Goal: Task Accomplishment & Management: Manage account settings

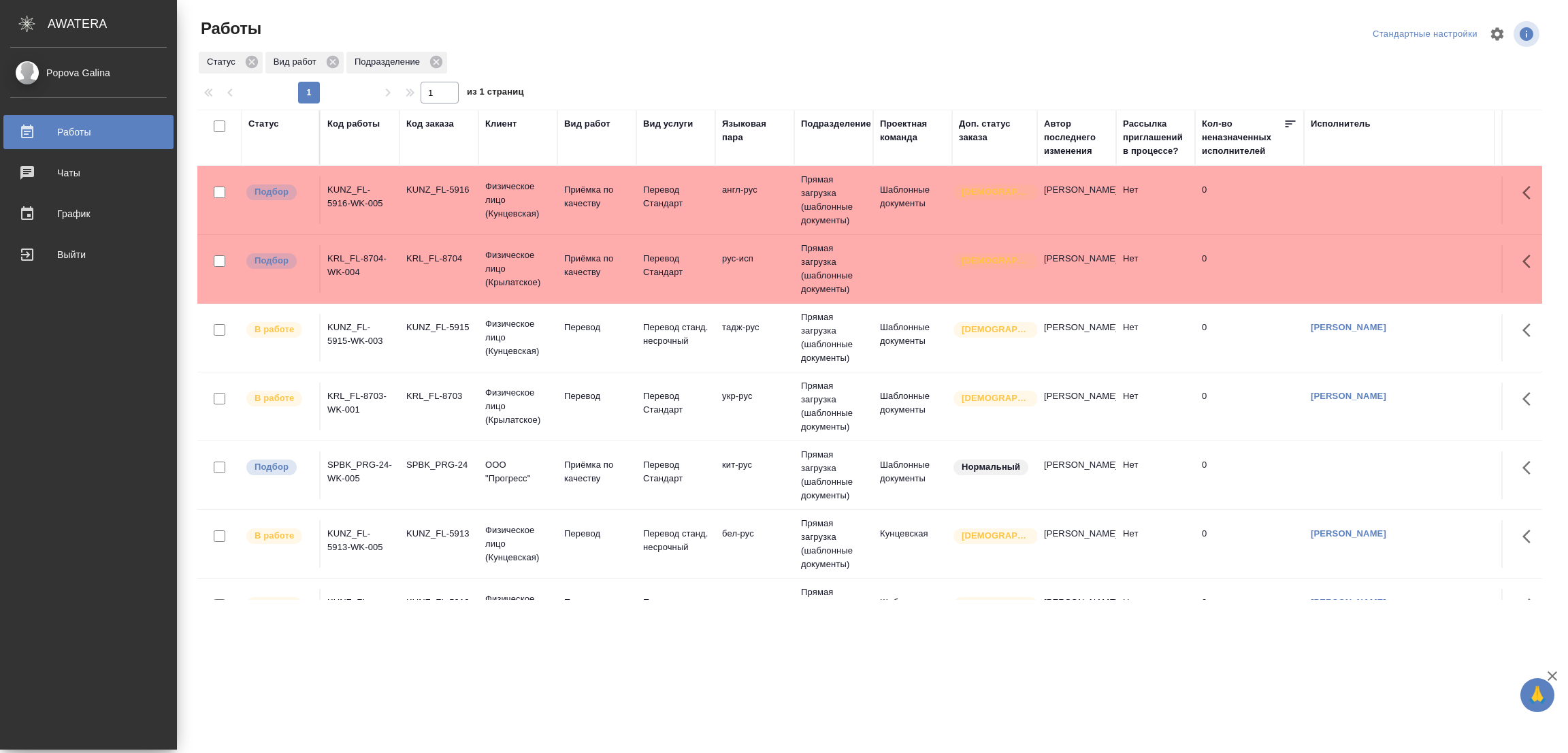
click at [329, 703] on div ".cls-1 fill:#fff; AWATERA Popova Galina Работы 0 Чаты График Выйти Работы Станд…" at bounding box center [784, 376] width 1568 height 753
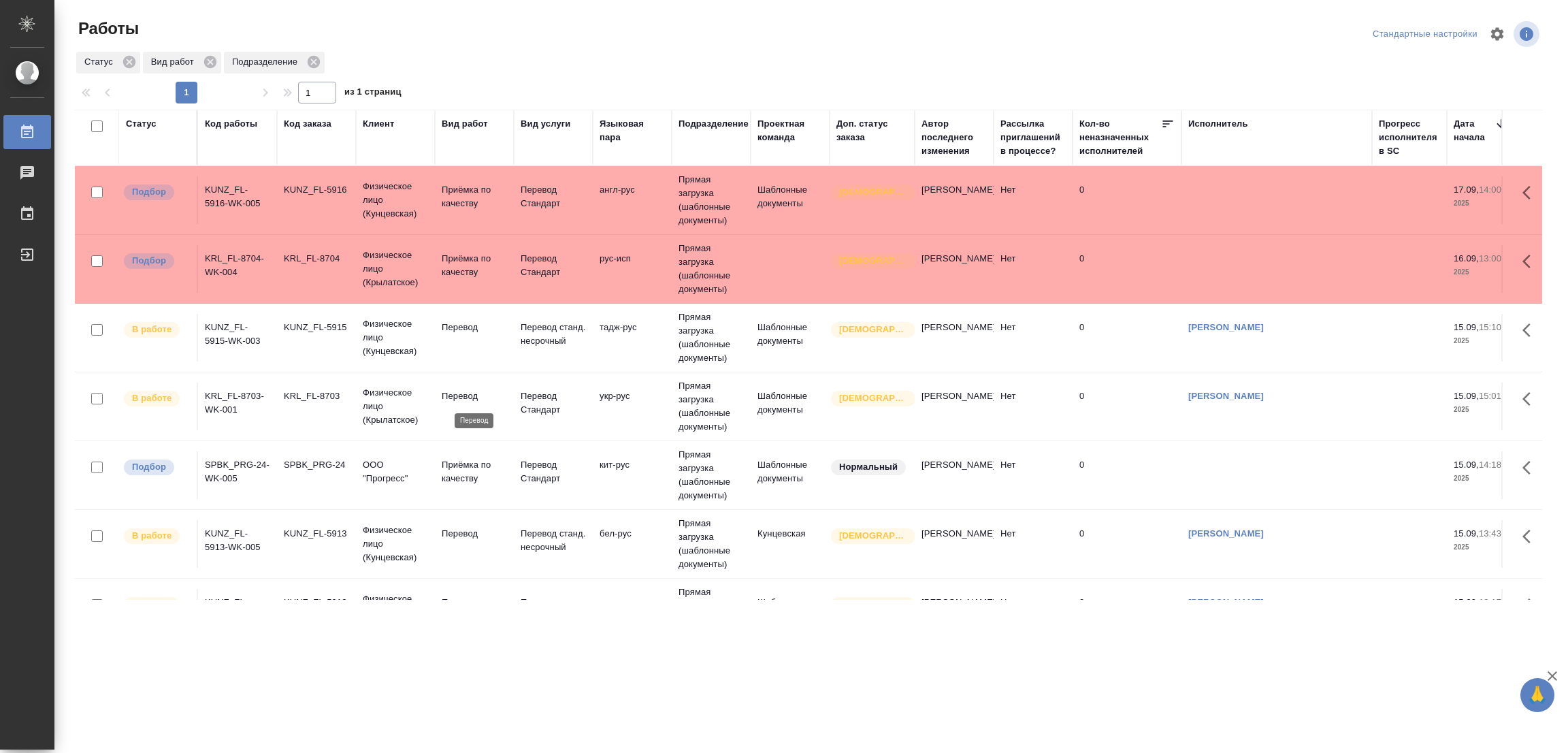
click at [451, 391] on p "Перевод" at bounding box center [475, 396] width 66 height 14
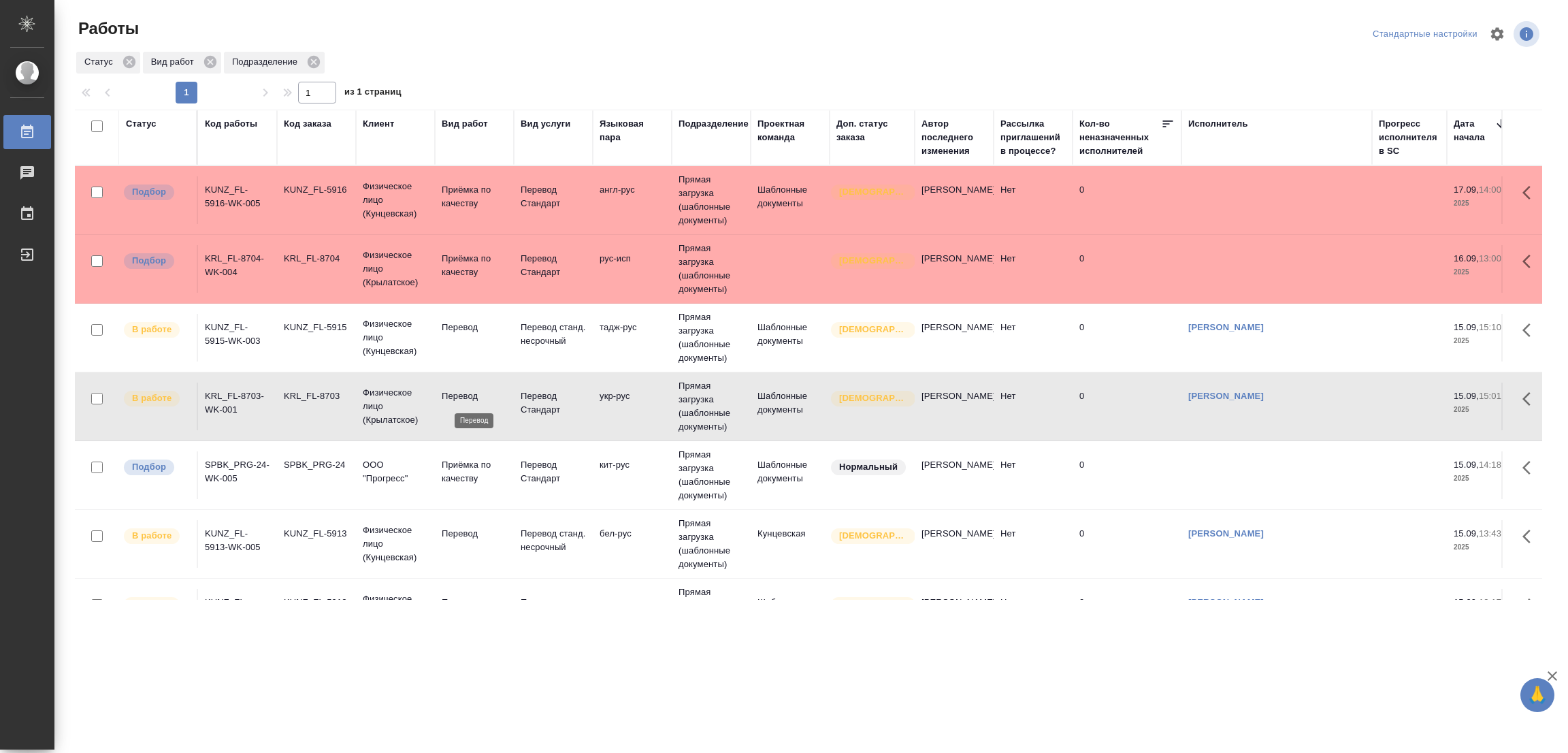
click at [451, 391] on p "Перевод" at bounding box center [475, 396] width 66 height 14
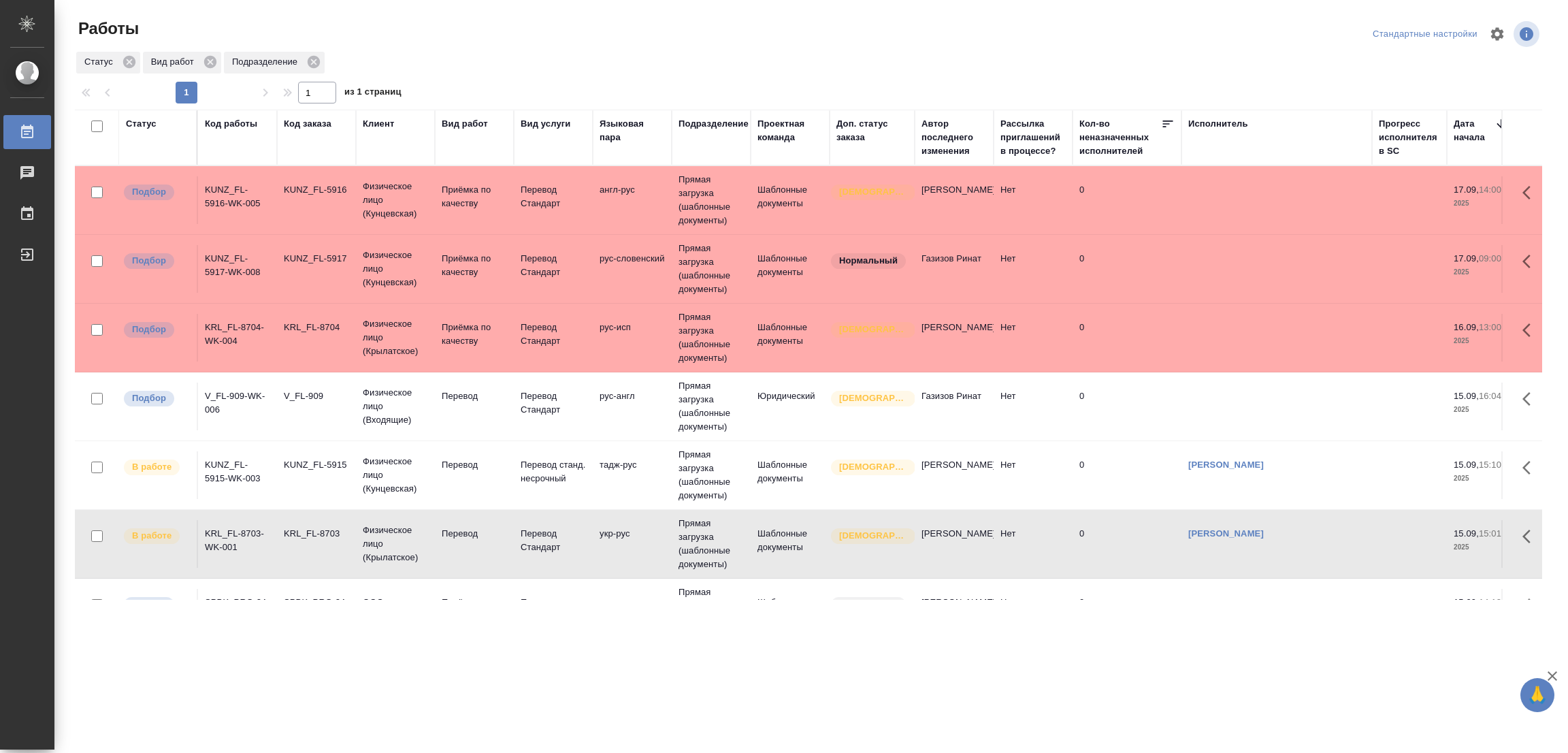
click at [457, 388] on td "Перевод" at bounding box center [474, 407] width 79 height 48
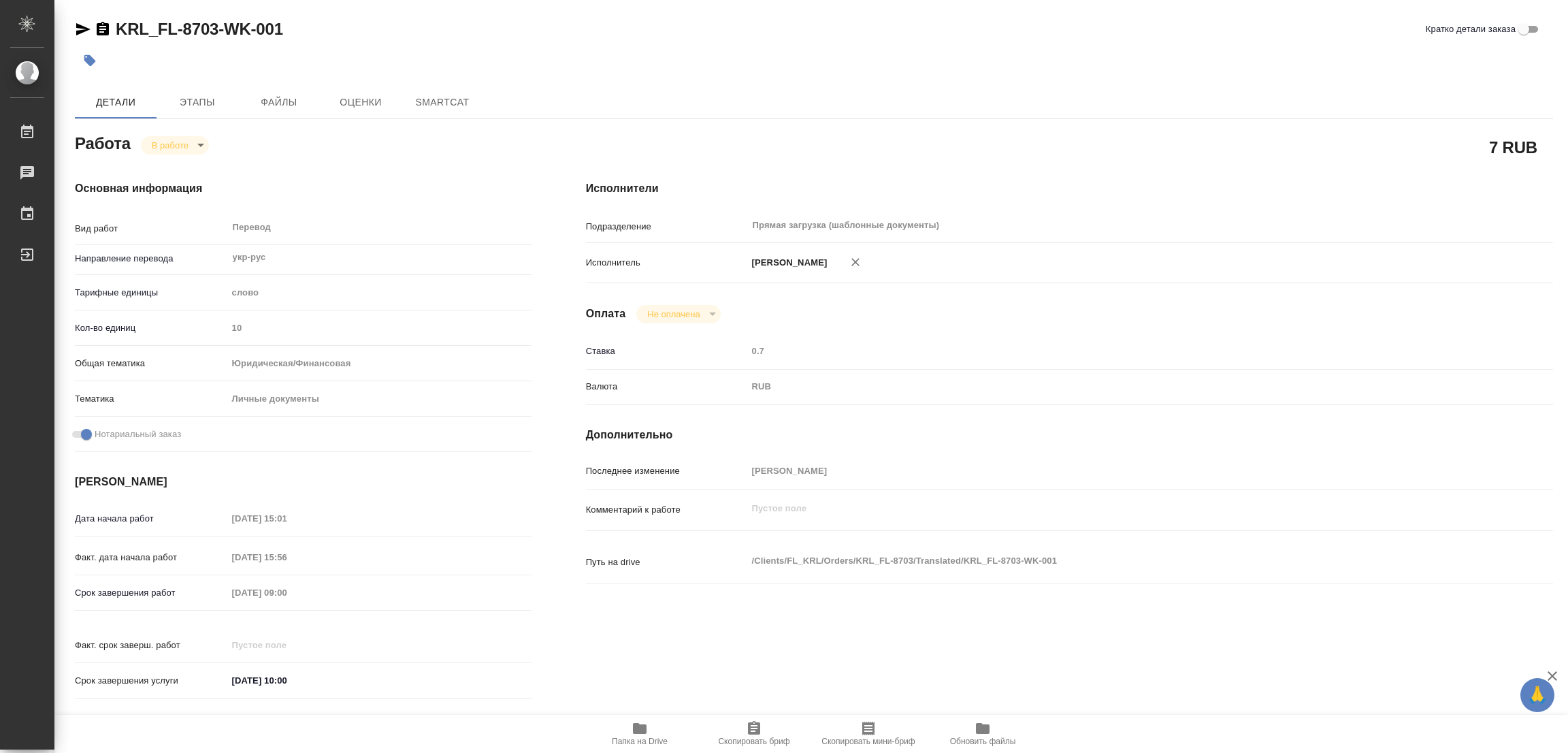
type textarea "x"
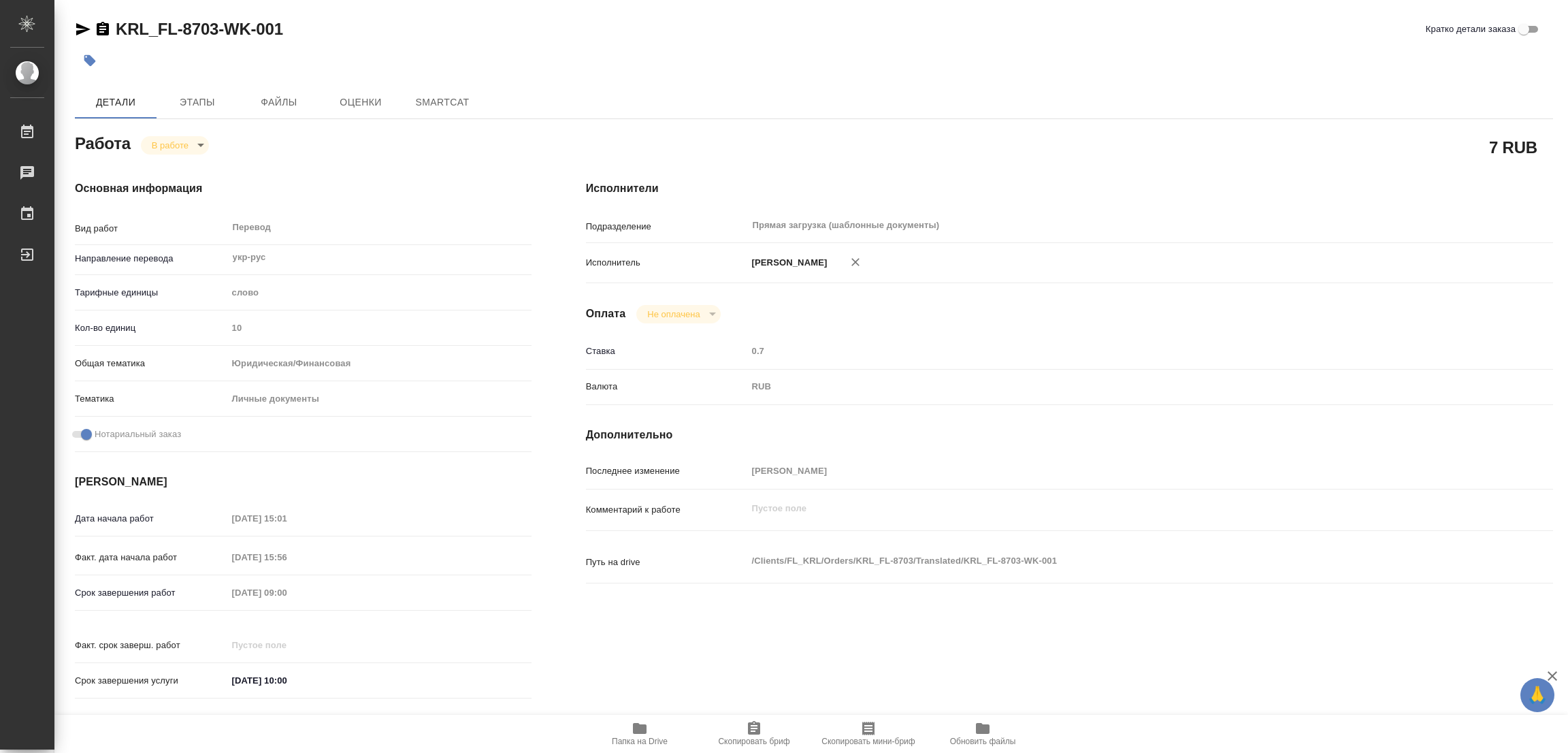
type textarea "x"
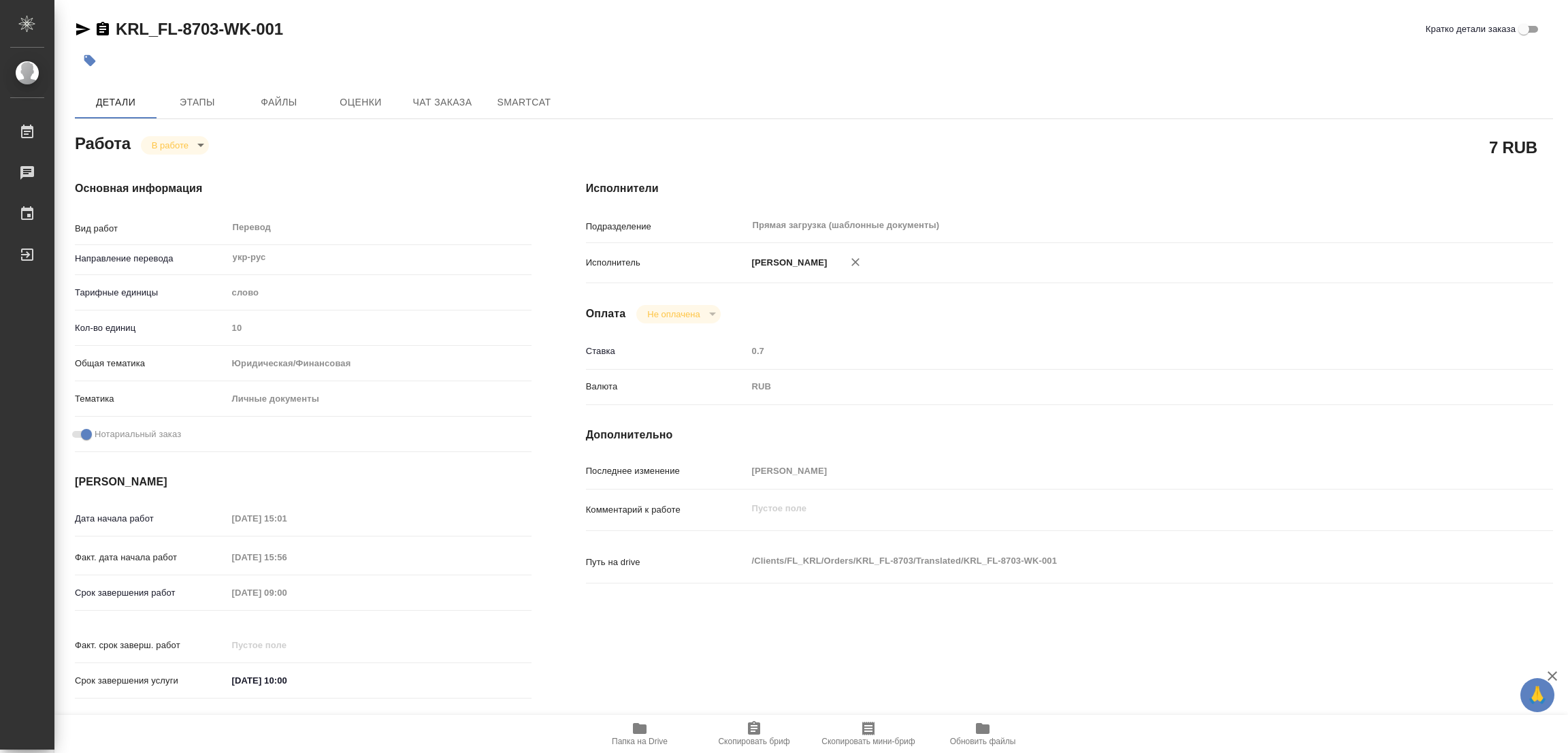
click at [89, 59] on icon "button" at bounding box center [91, 61] width 12 height 12
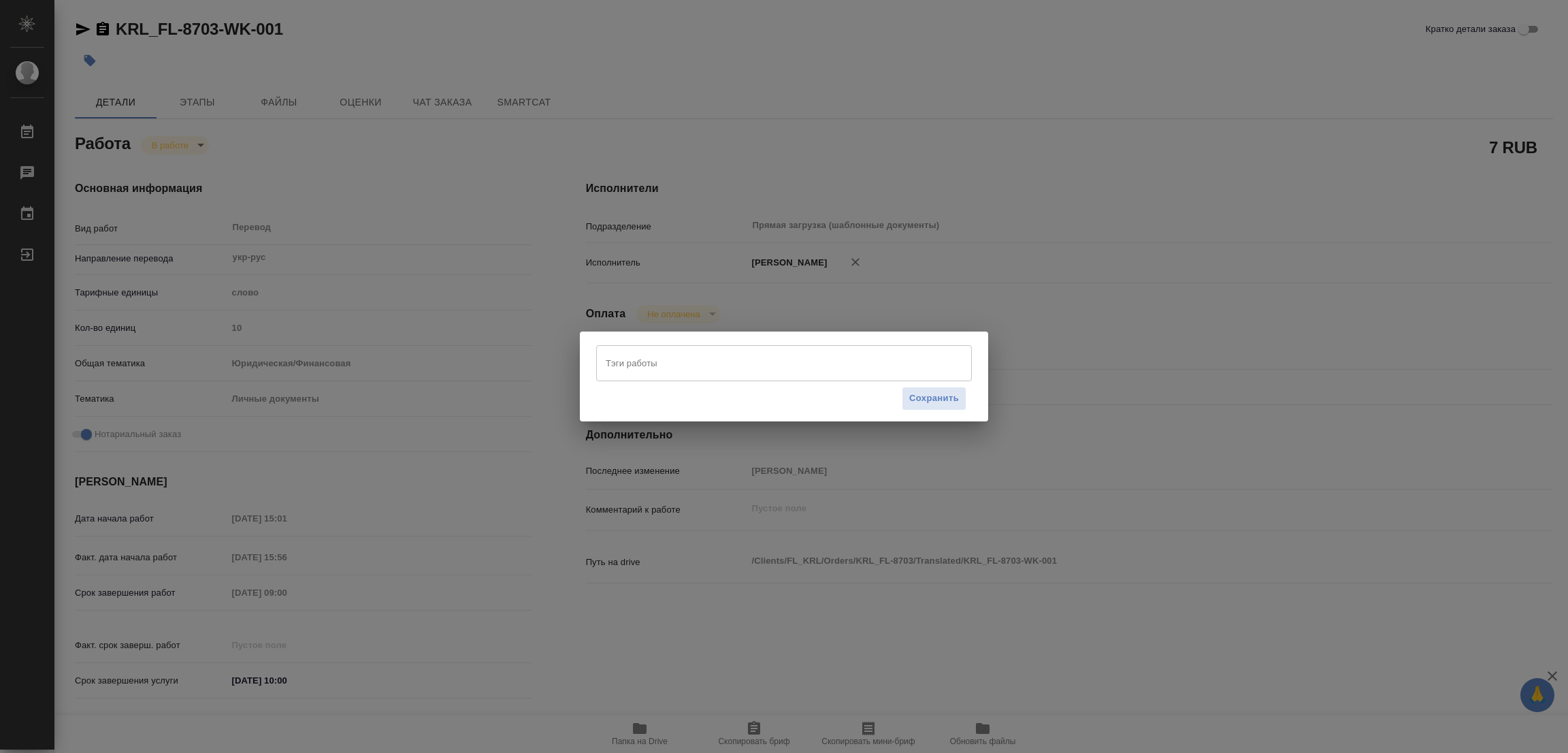
type textarea "x"
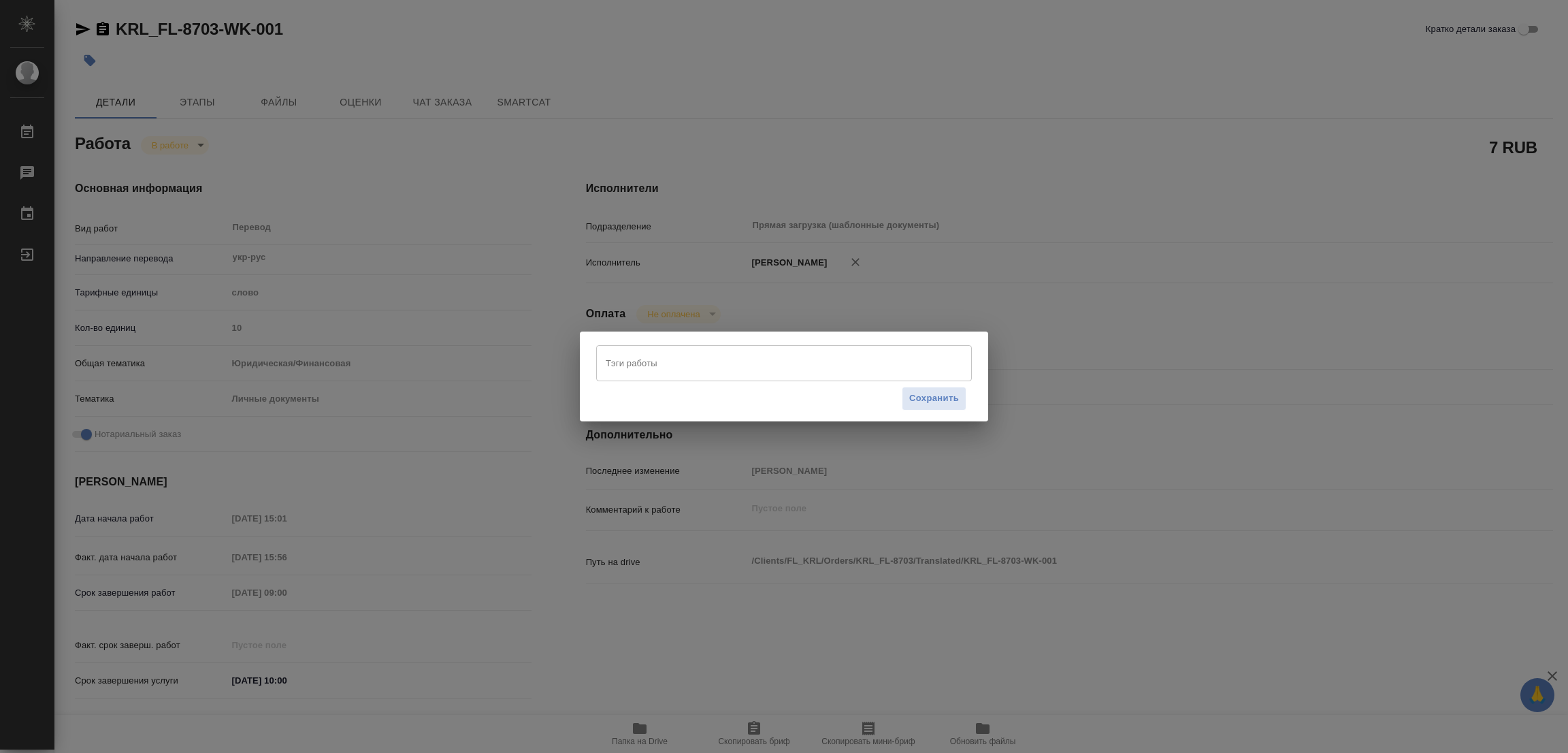
click at [743, 375] on div "Тэги работы" at bounding box center [784, 362] width 376 height 35
type textarea "x"
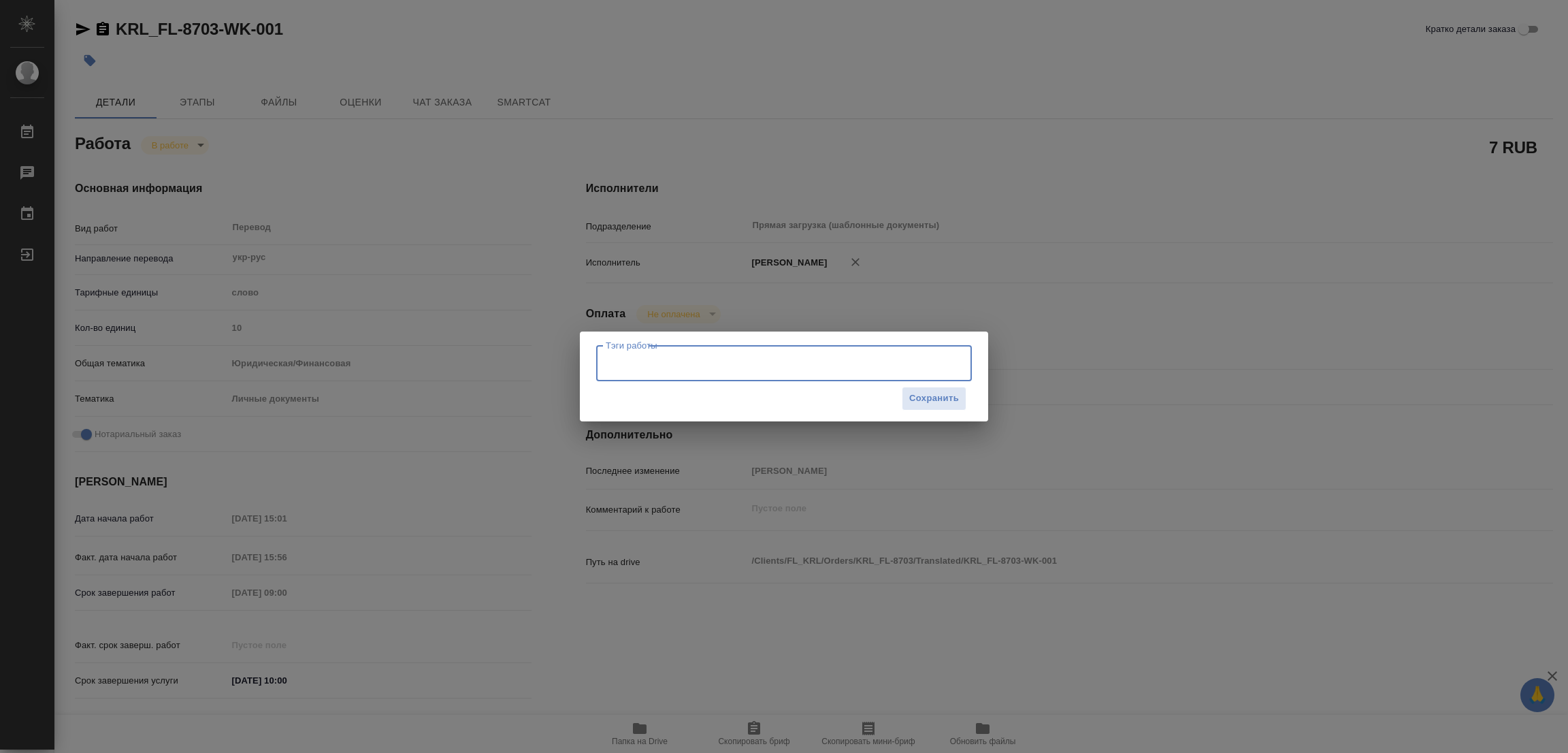
type textarea "x"
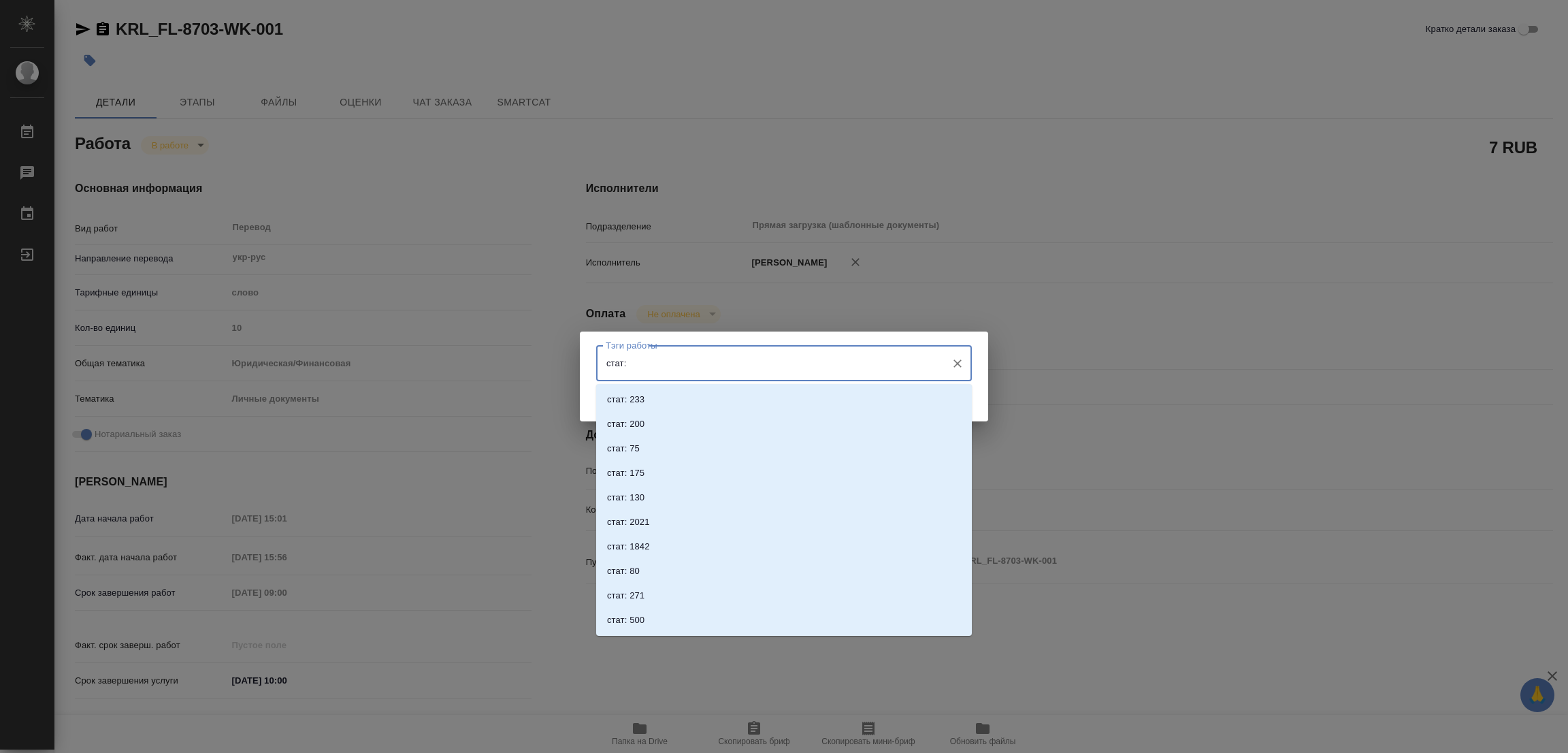
type input "стат:"
click at [1112, 414] on div "Тэги работы Тэги работы Сохранить" at bounding box center [784, 376] width 1568 height 753
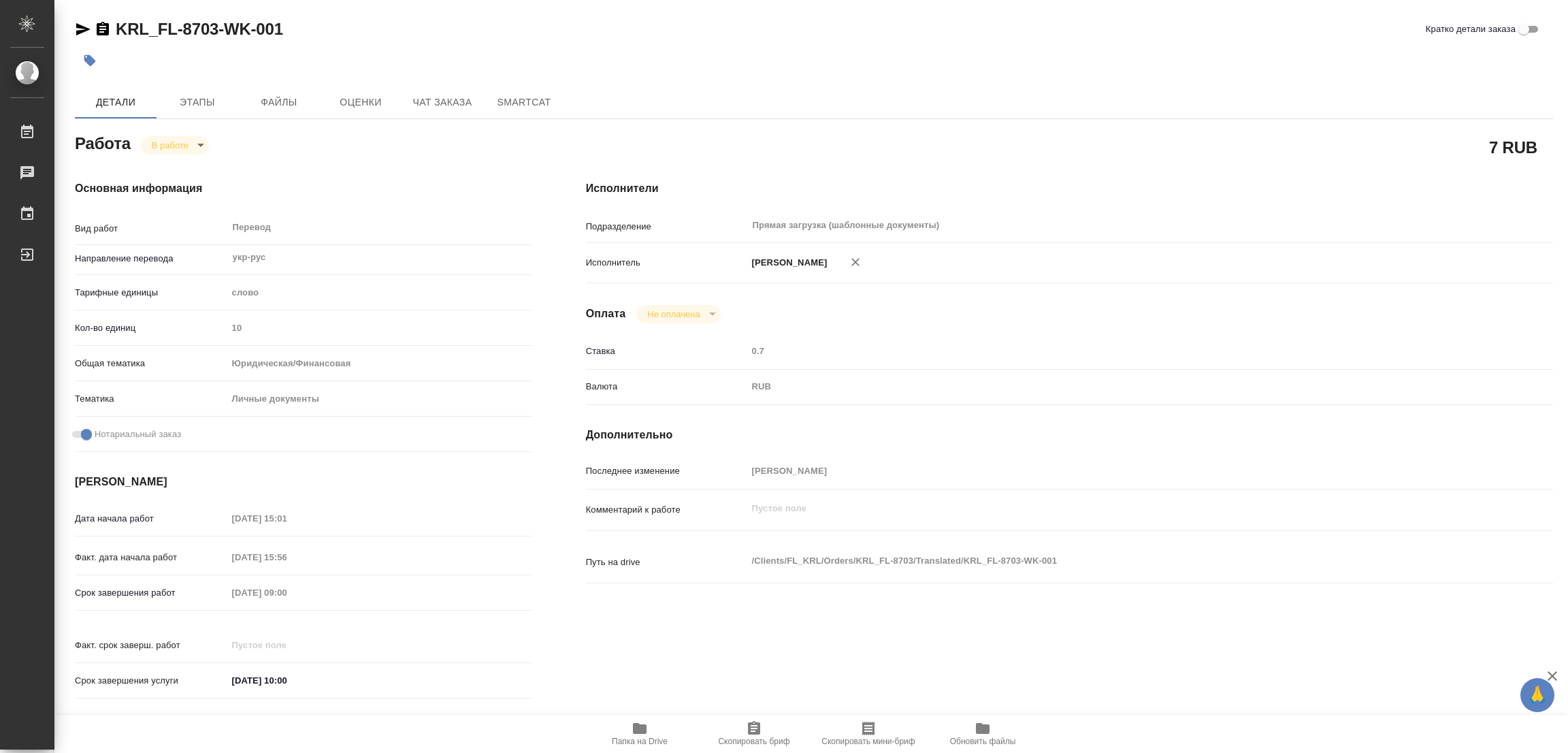
type textarea "x"
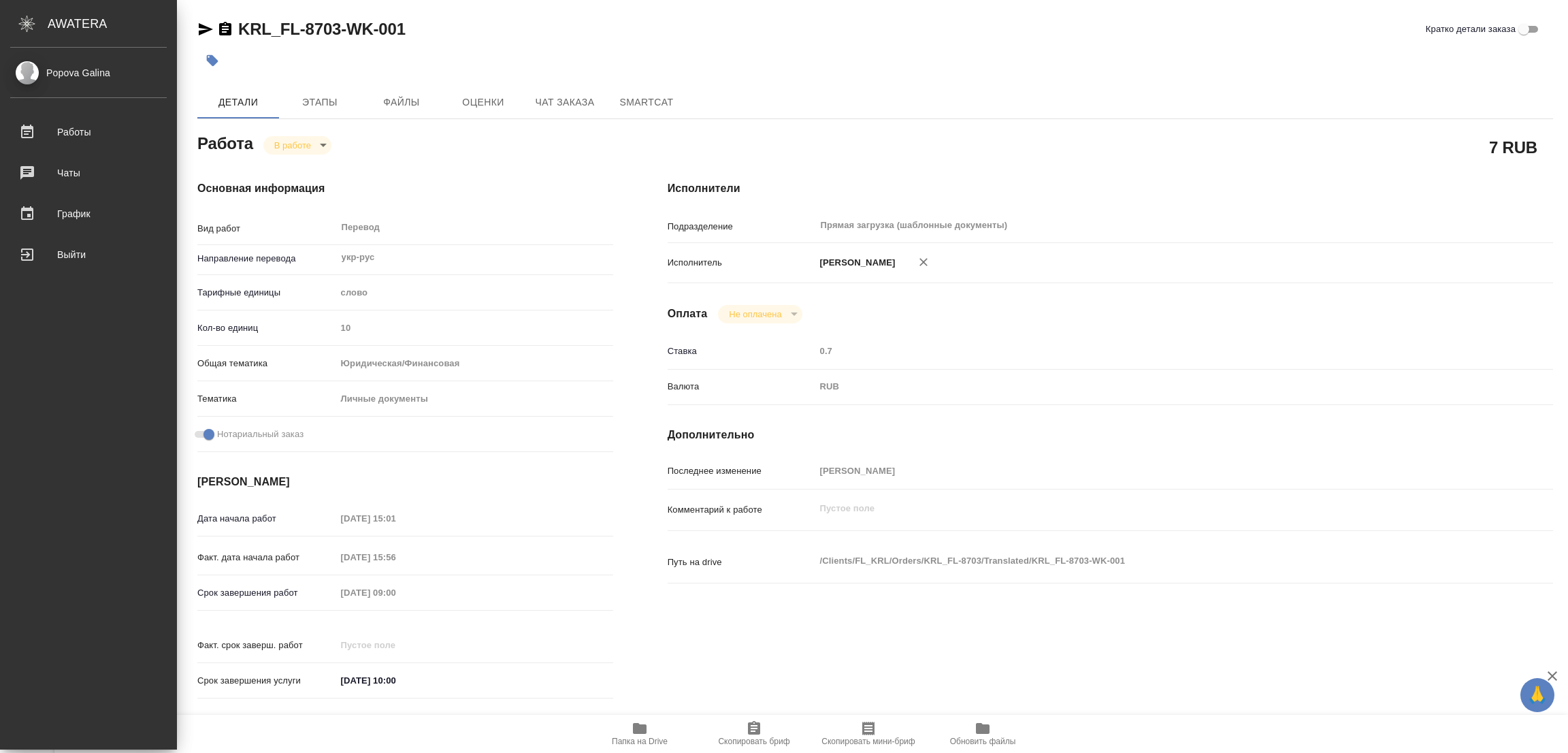
type textarea "x"
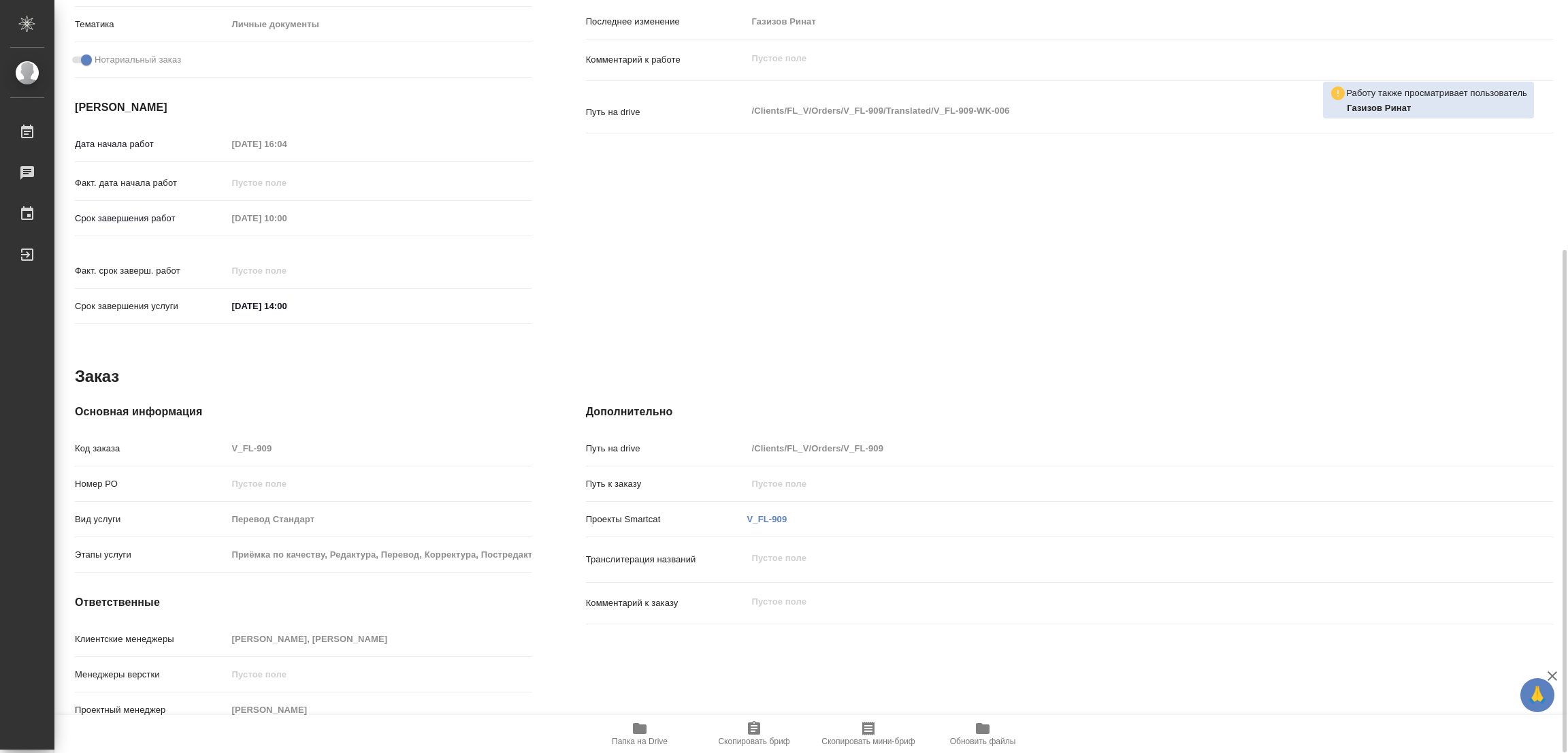
scroll to position [68, 0]
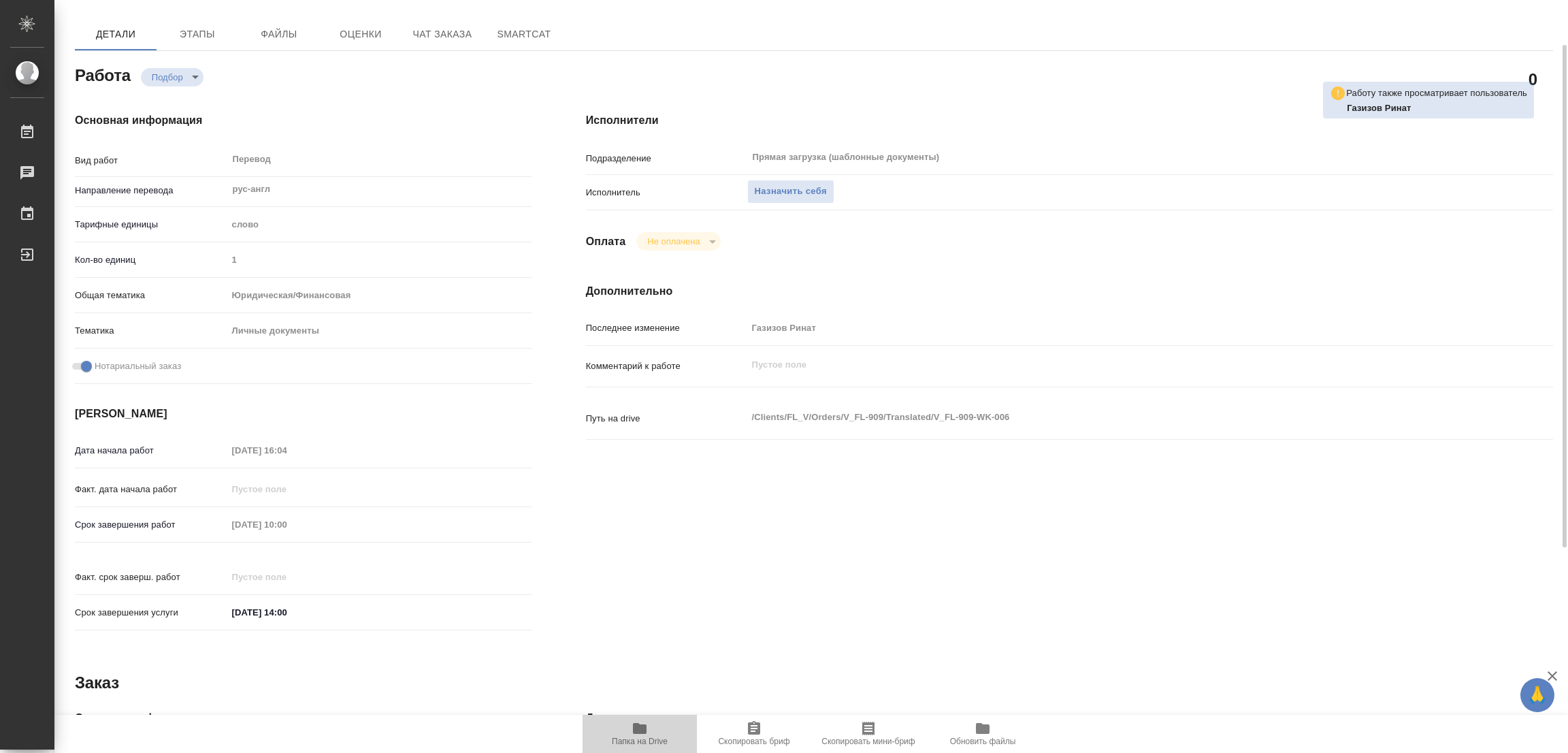
click at [635, 731] on icon "button" at bounding box center [640, 728] width 14 height 11
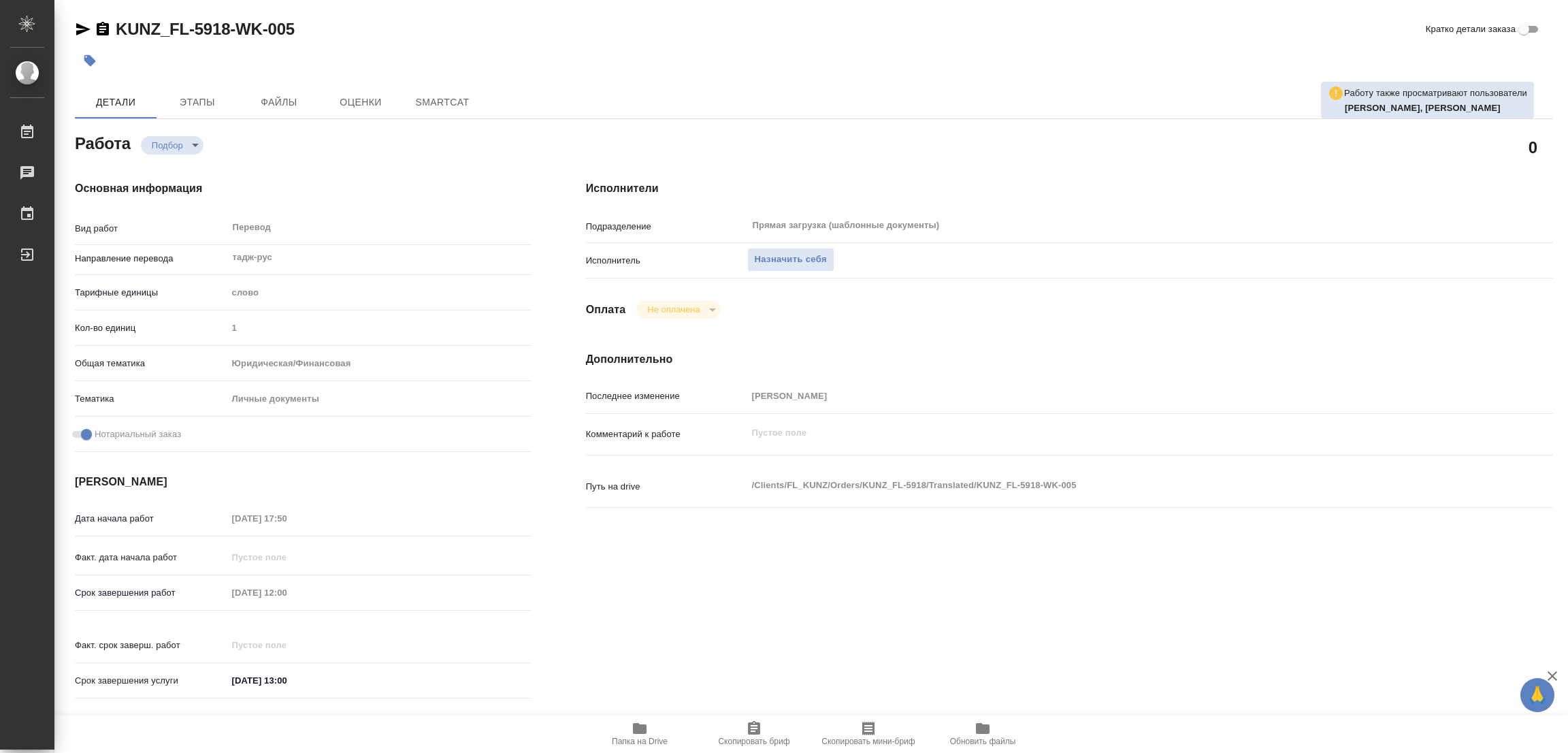
type textarea "x"
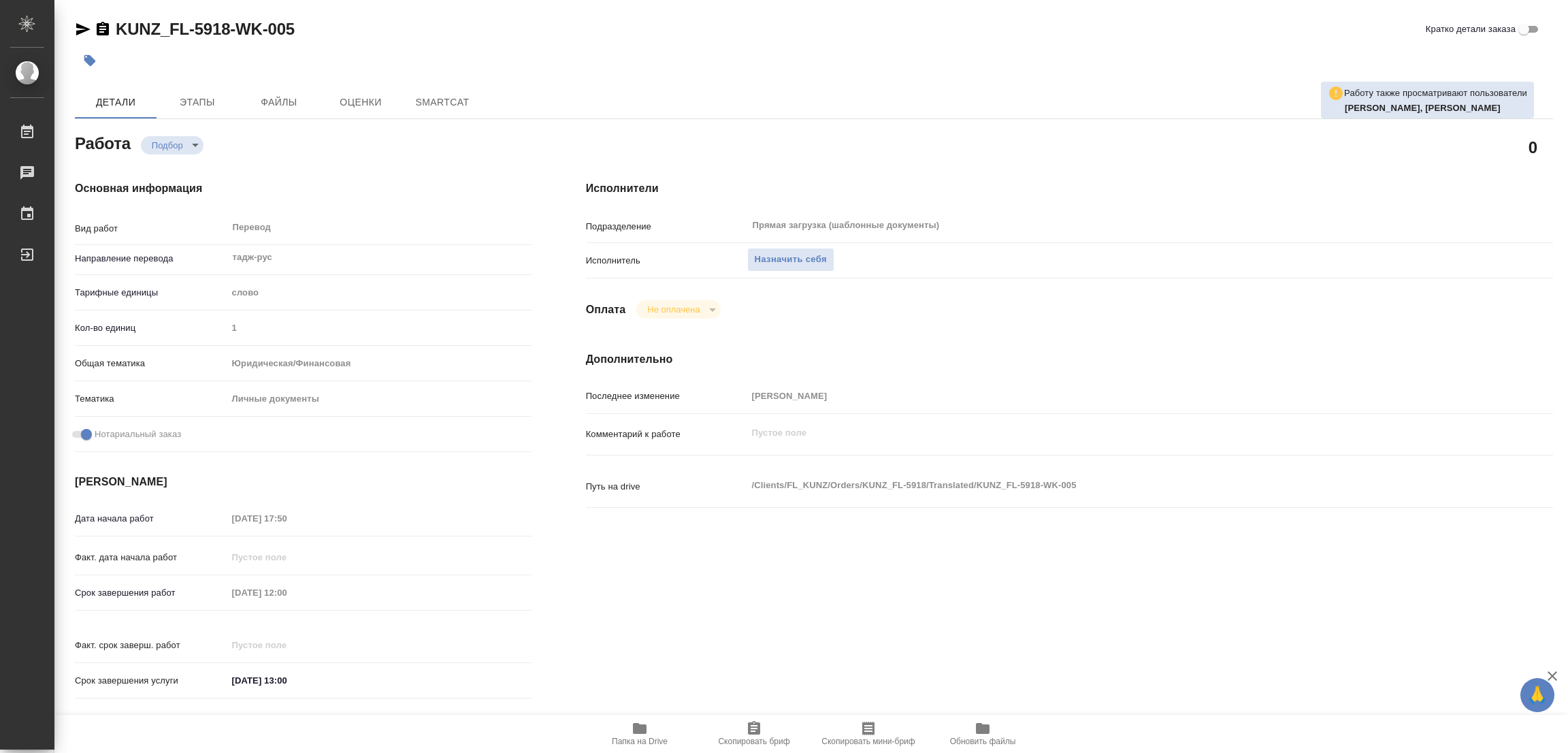
type textarea "x"
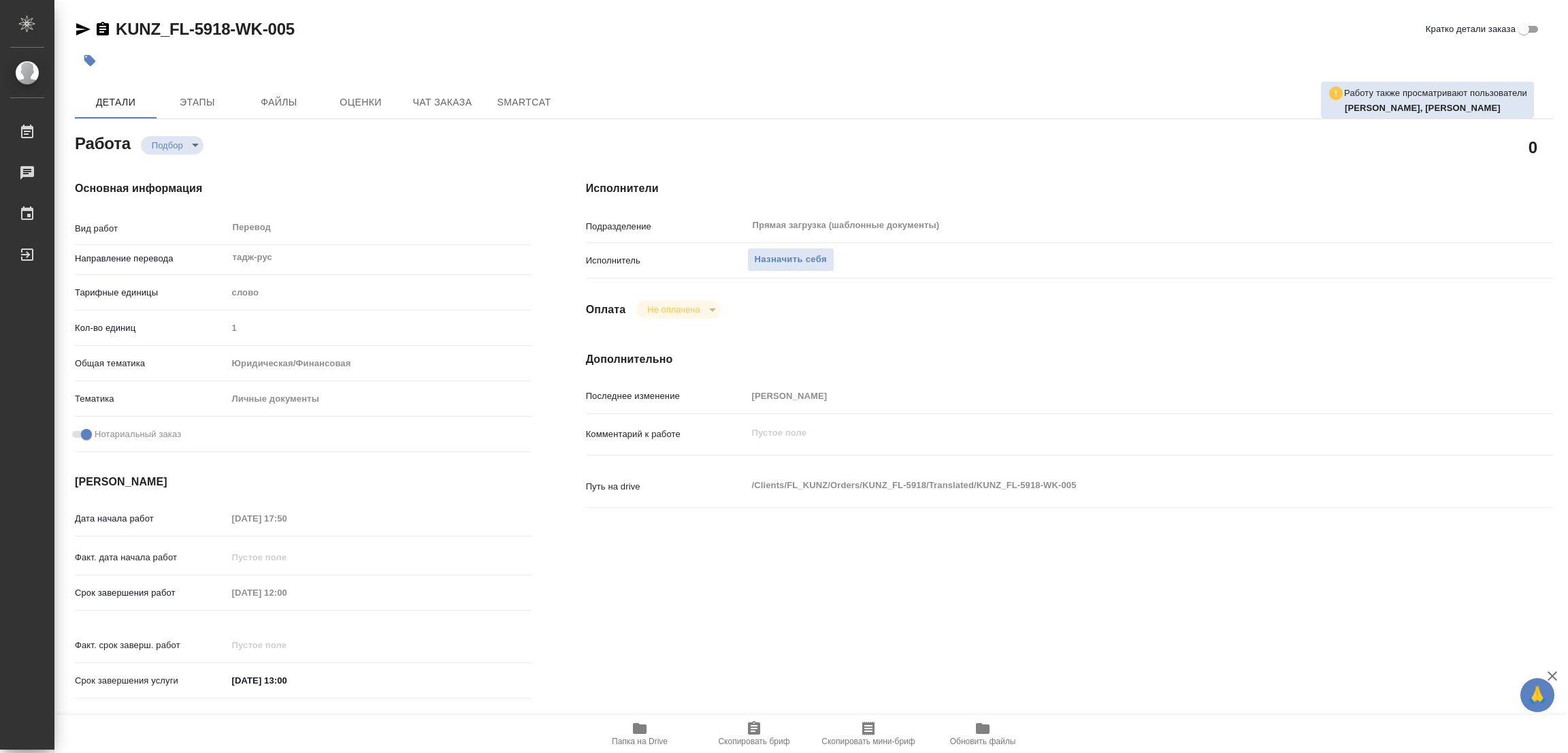
type textarea "x"
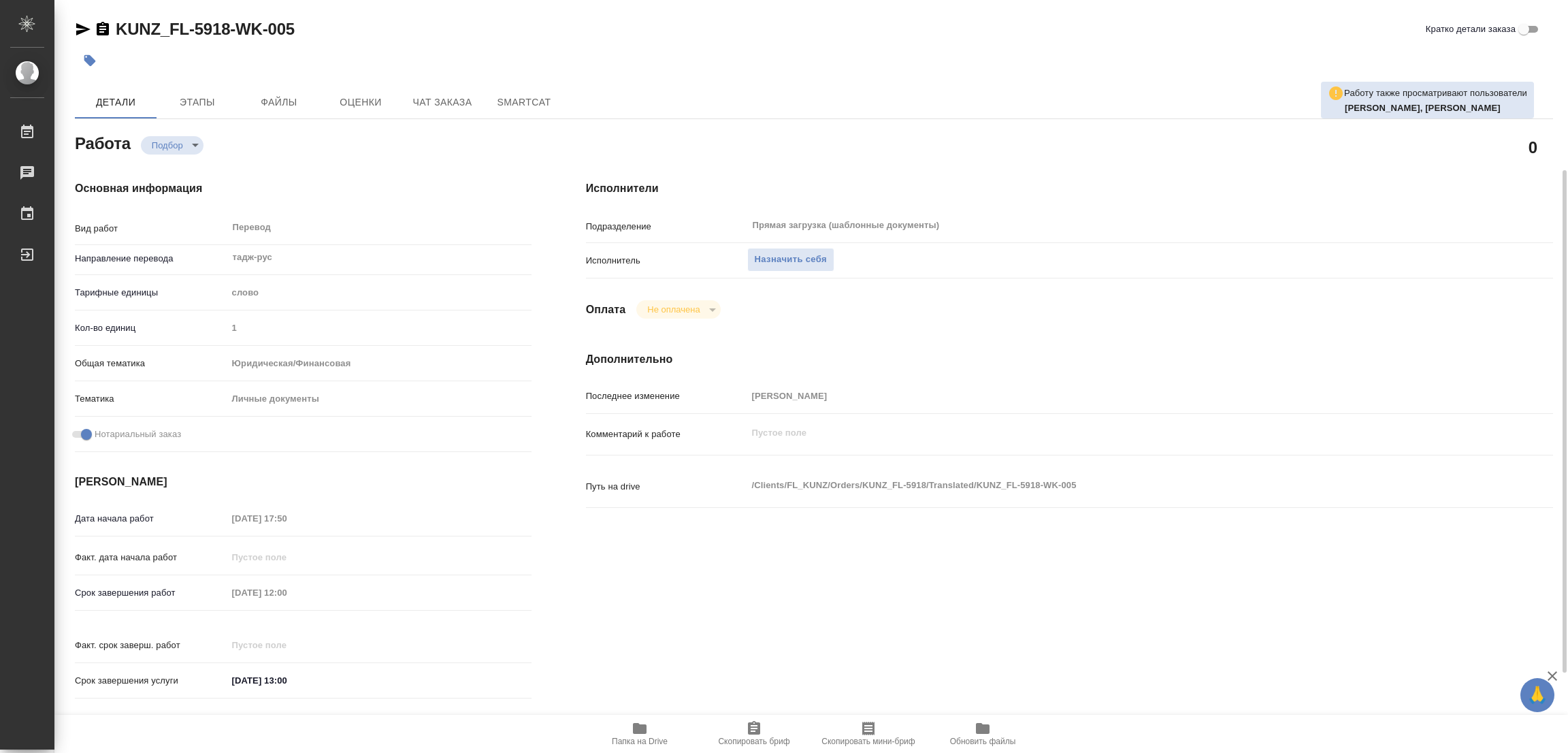
scroll to position [374, 0]
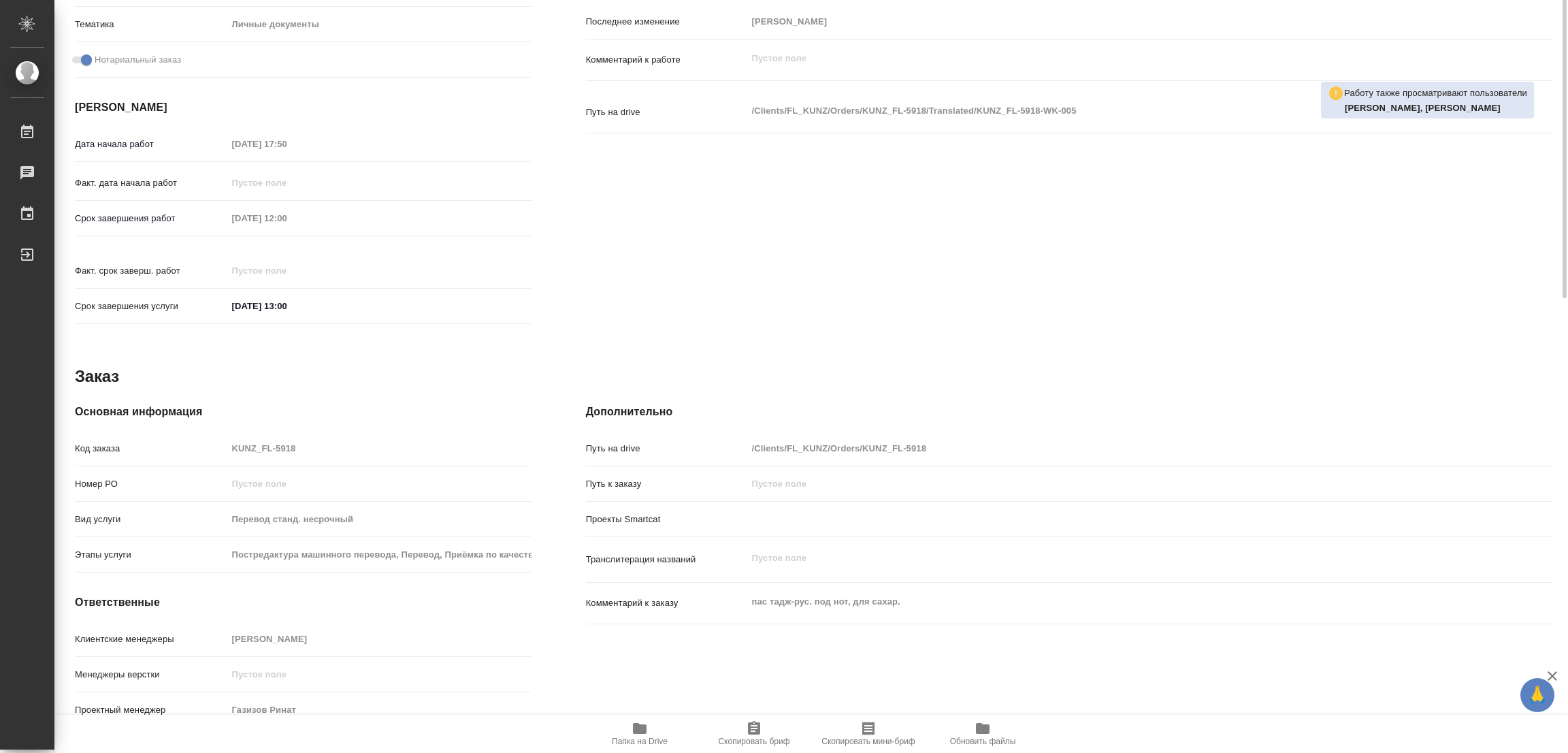
type textarea "x"
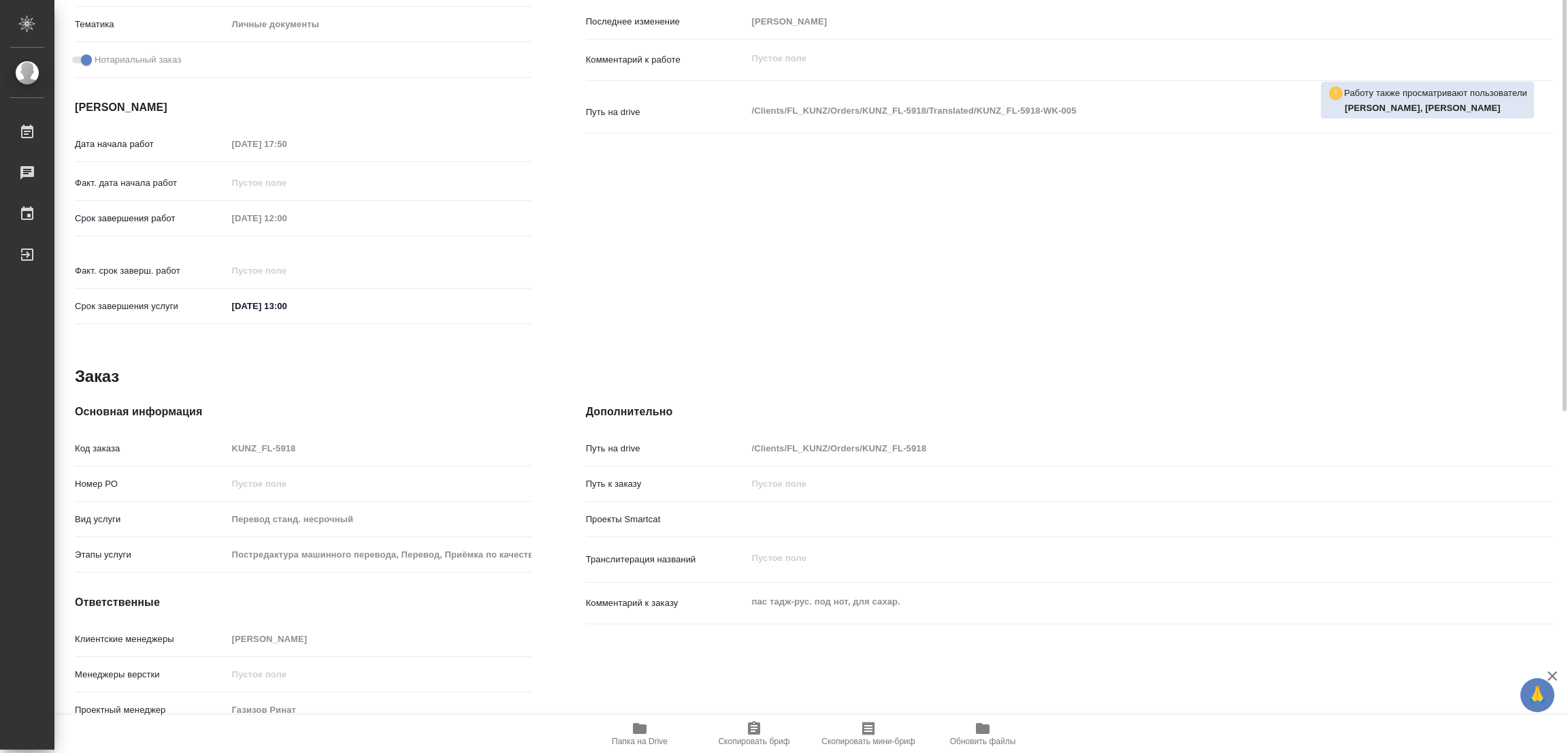
scroll to position [0, 0]
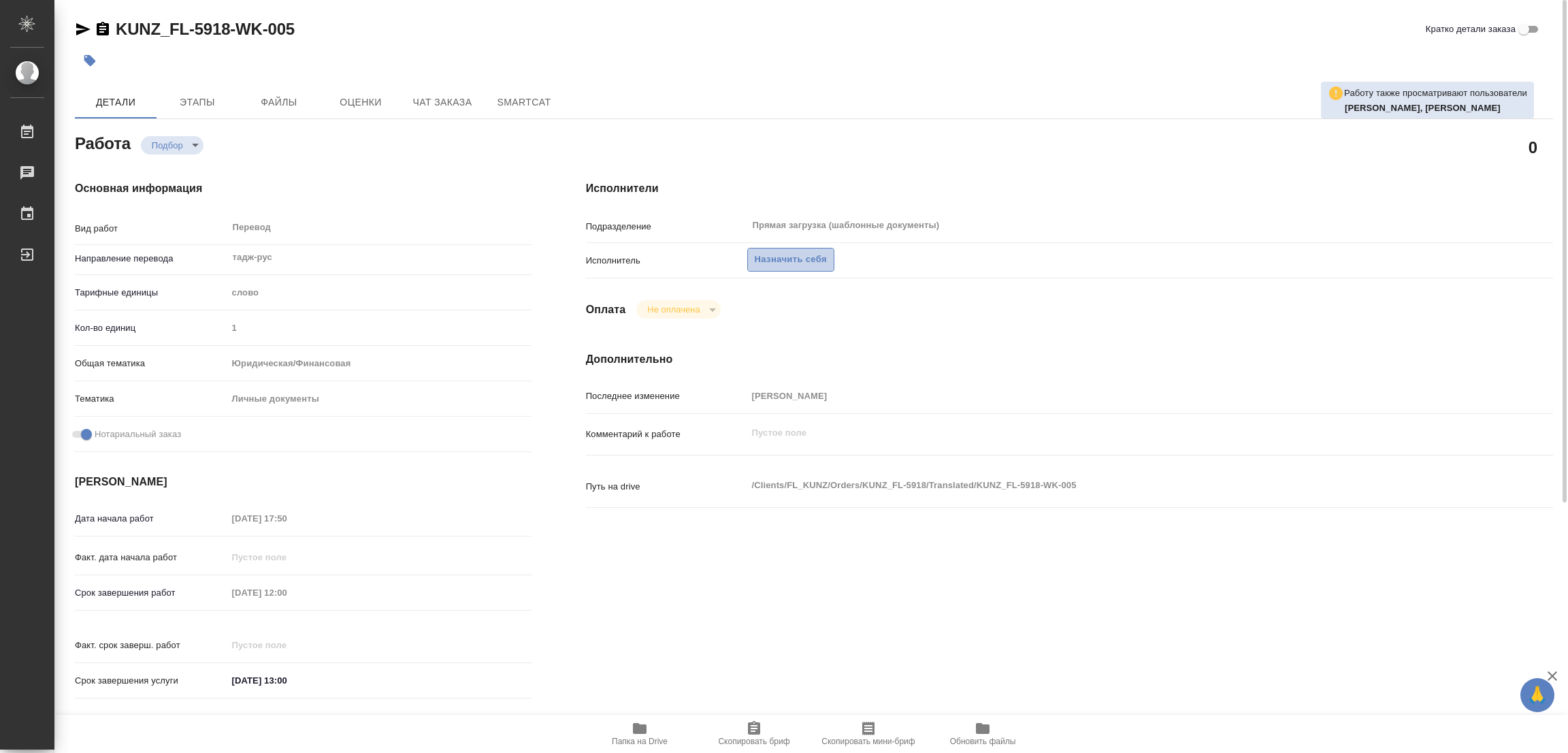
click at [788, 254] on span "Назначить себя" at bounding box center [791, 259] width 72 height 16
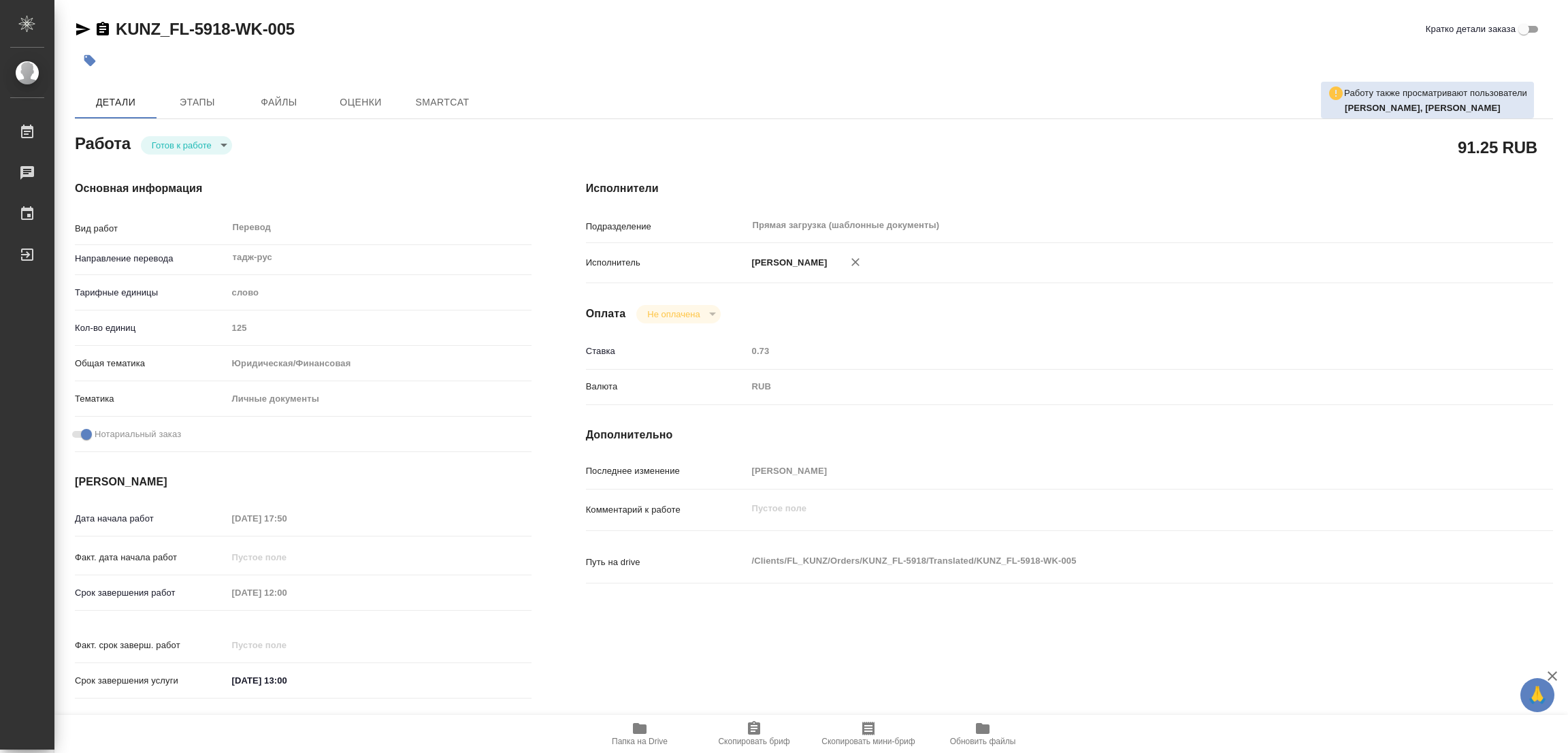
type textarea "x"
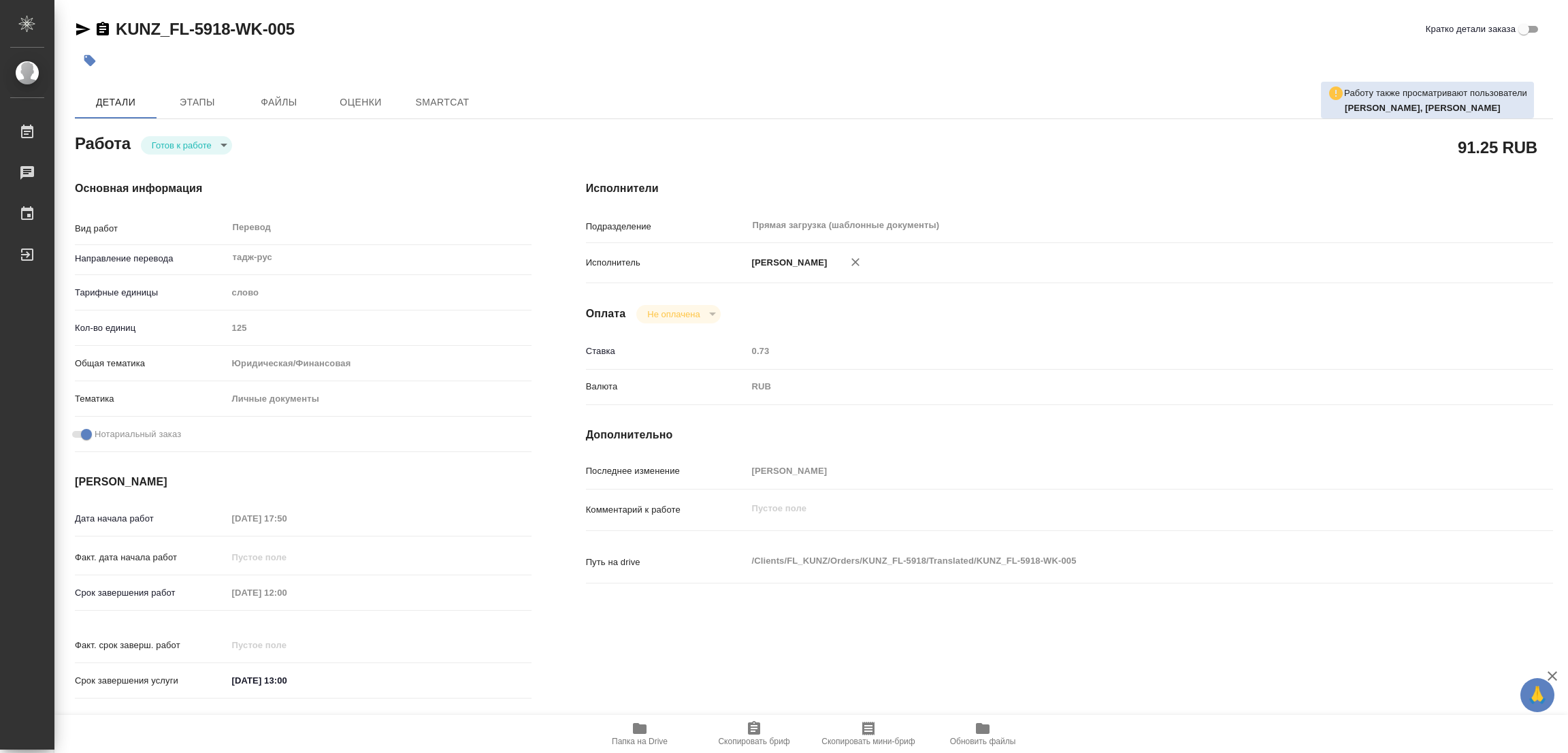
type textarea "x"
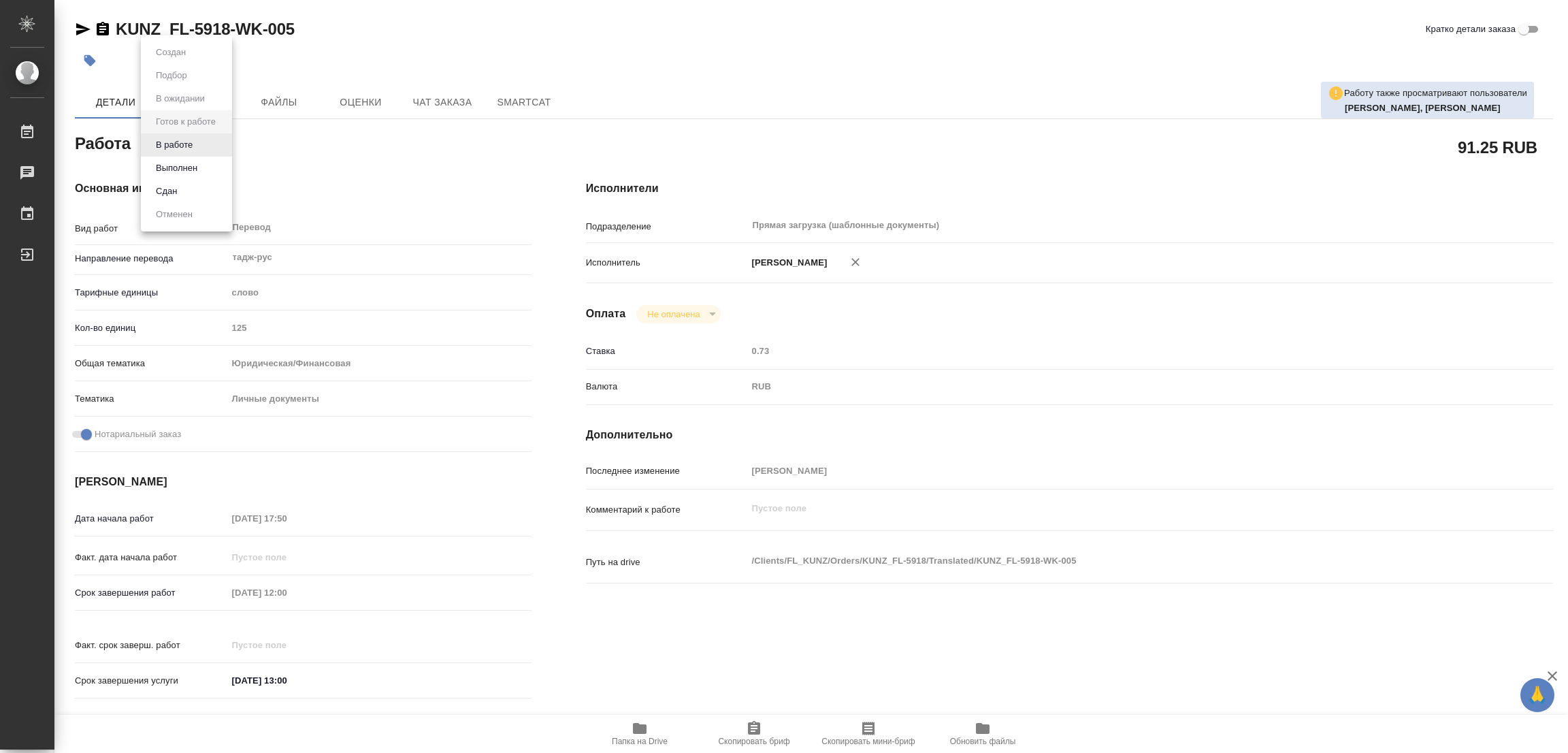
click at [157, 136] on body "🙏 .cls-1 fill:#fff; AWATERA Popova Galina Работы Чаты График Выйти KUNZ_FL-5918…" at bounding box center [784, 376] width 1568 height 753
click at [157, 136] on li "В работе" at bounding box center [186, 145] width 91 height 23
type textarea "x"
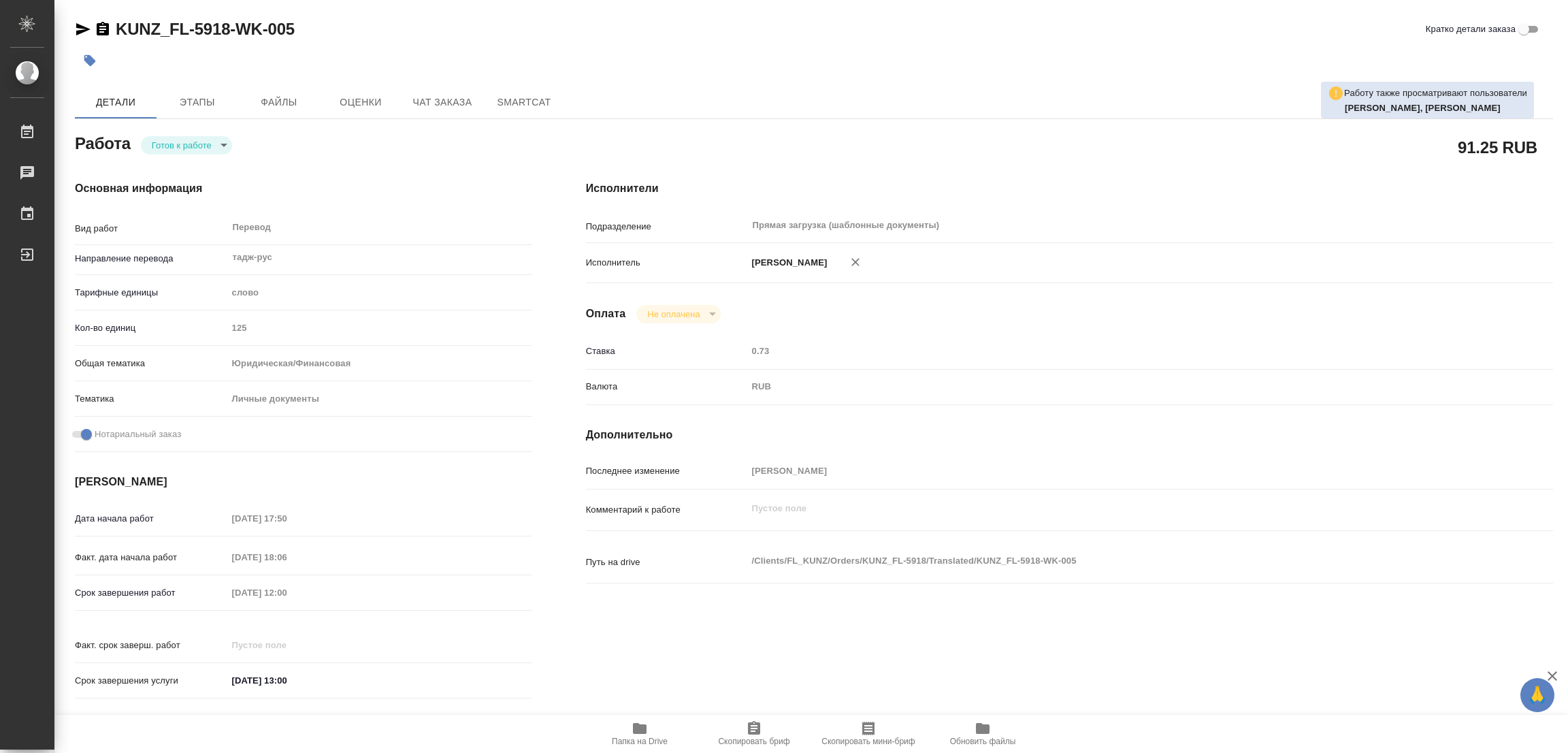
type textarea "x"
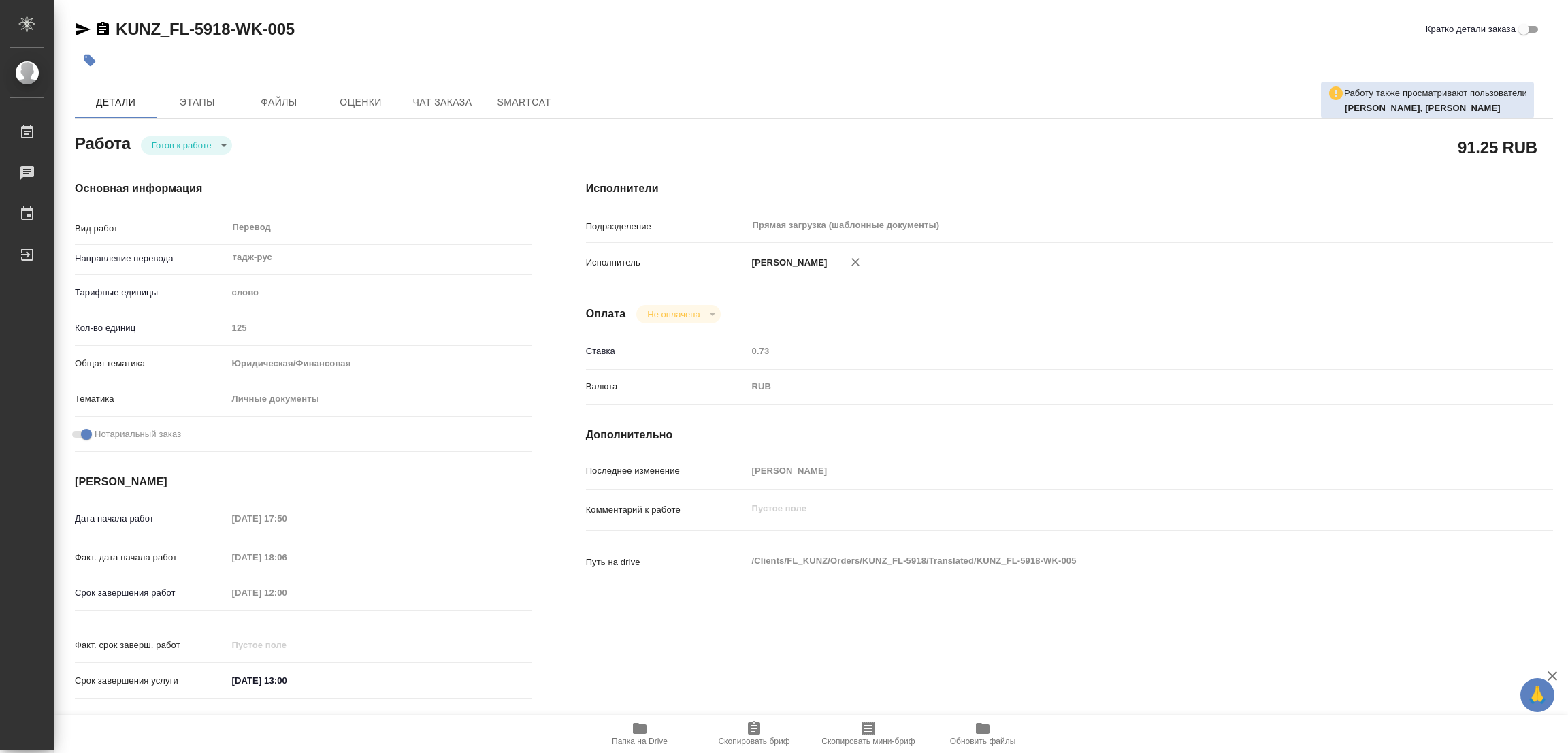
type textarea "x"
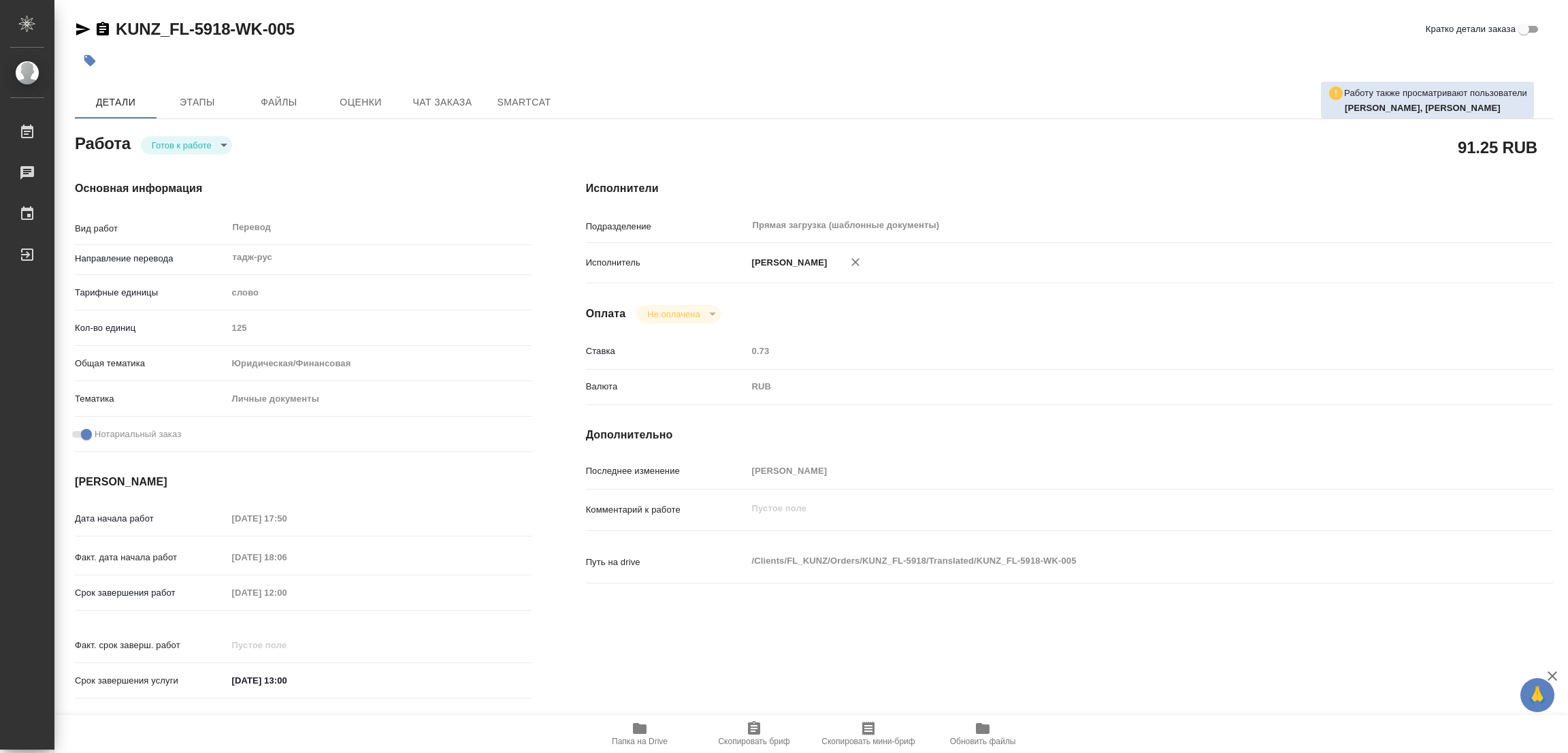
type textarea "x"
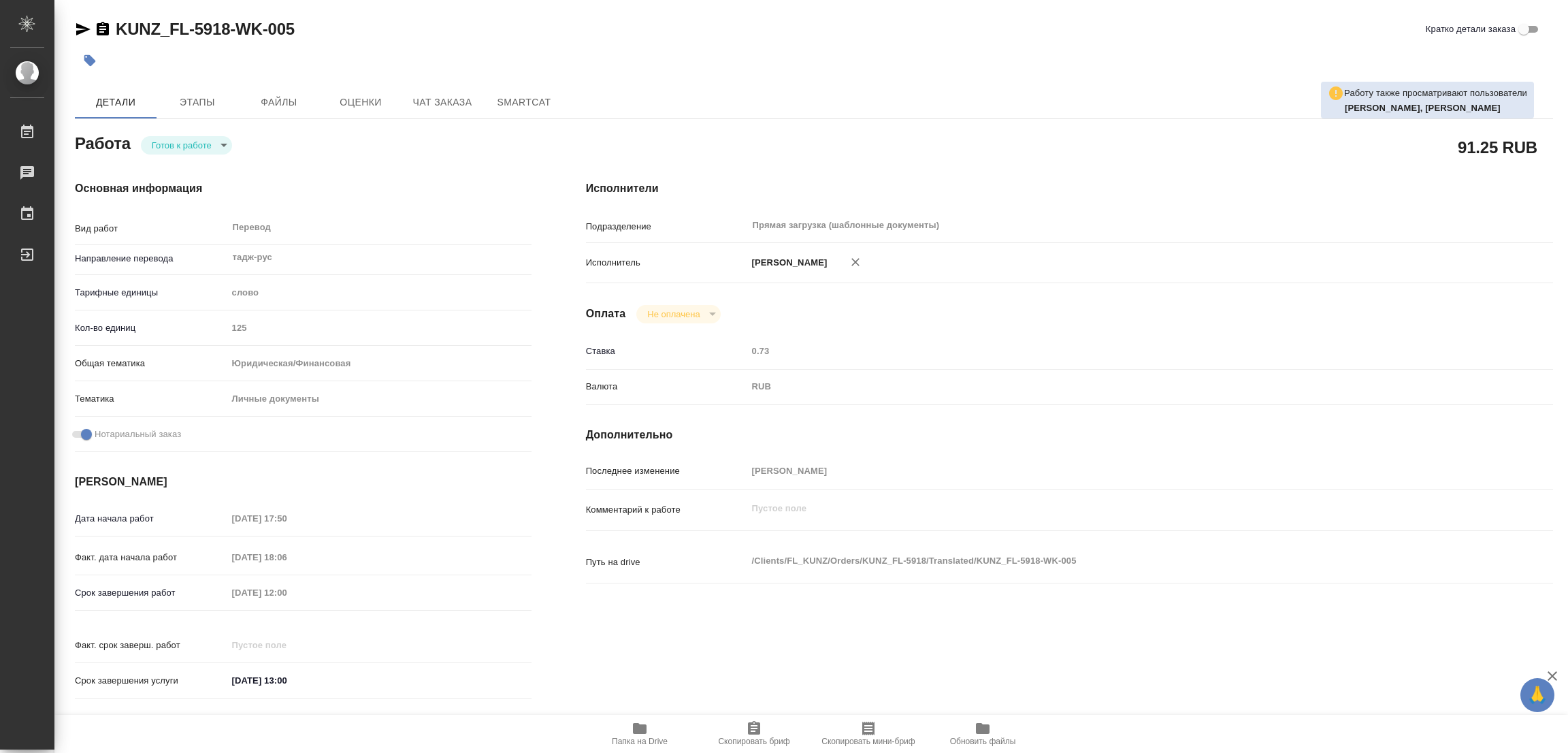
type textarea "x"
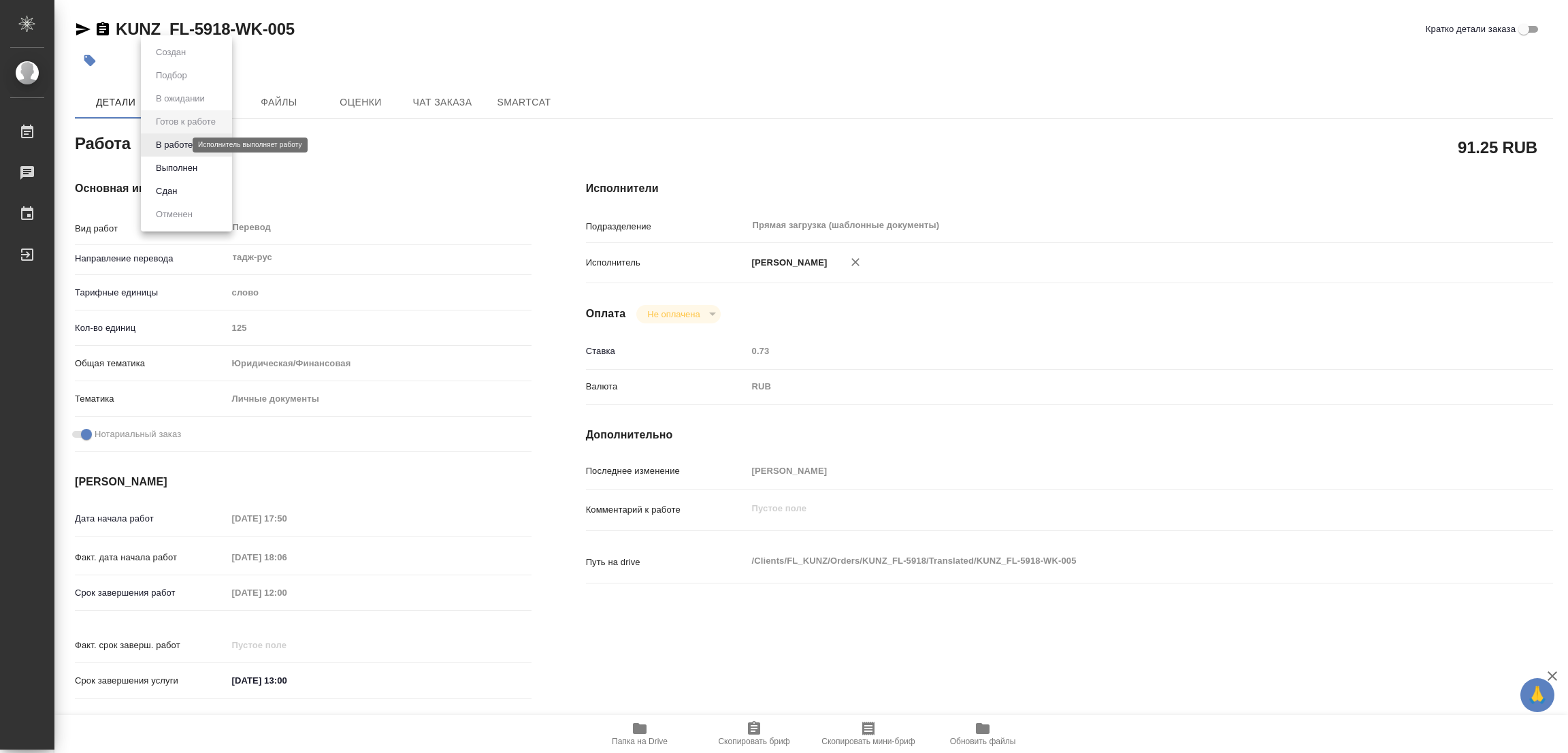
click at [160, 140] on body "🙏 .cls-1 fill:#fff; AWATERA Popova Galina Работы 0 Чаты График Выйти KUNZ_FL-59…" at bounding box center [784, 376] width 1568 height 753
click at [160, 140] on button "В работе" at bounding box center [174, 145] width 45 height 15
type textarea "x"
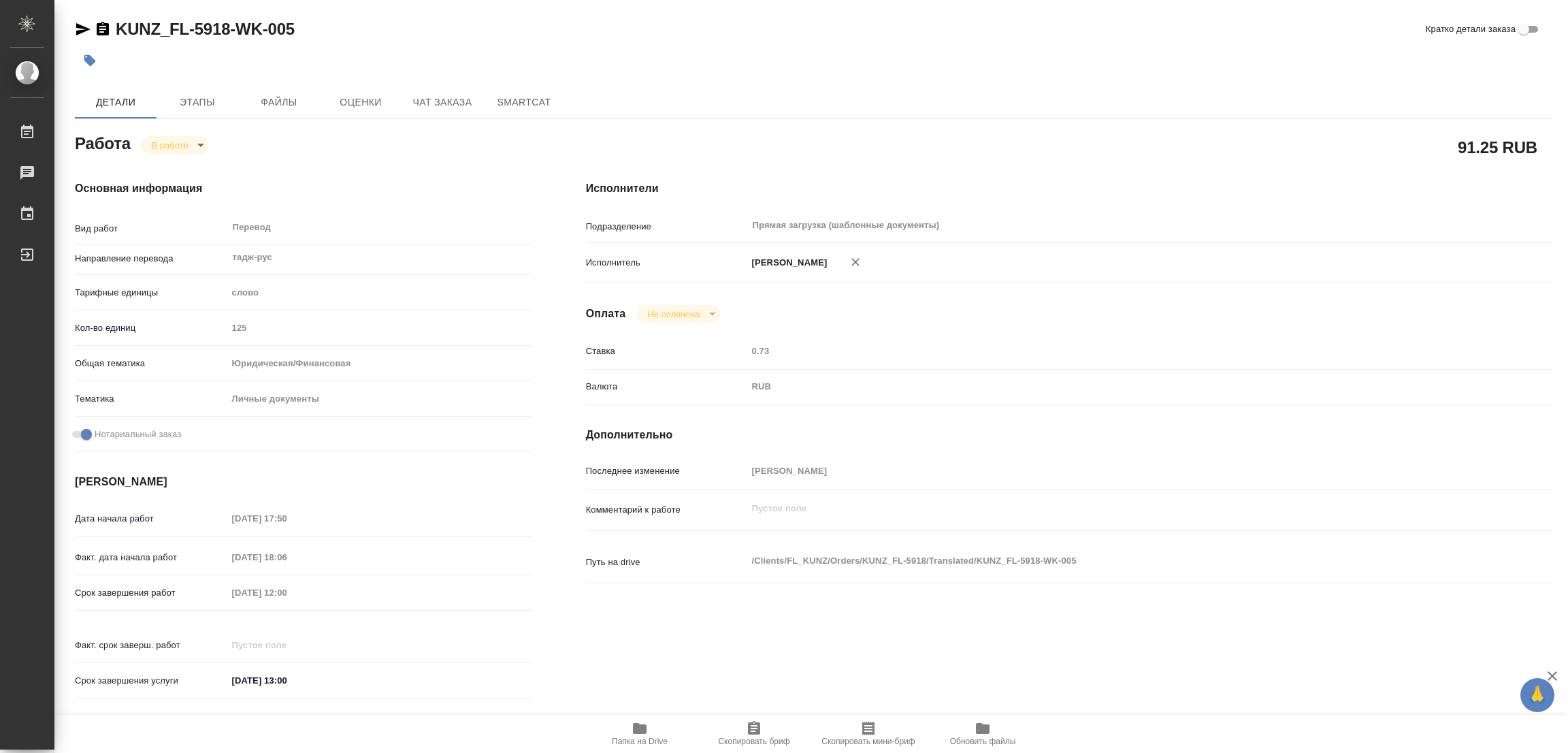
type textarea "x"
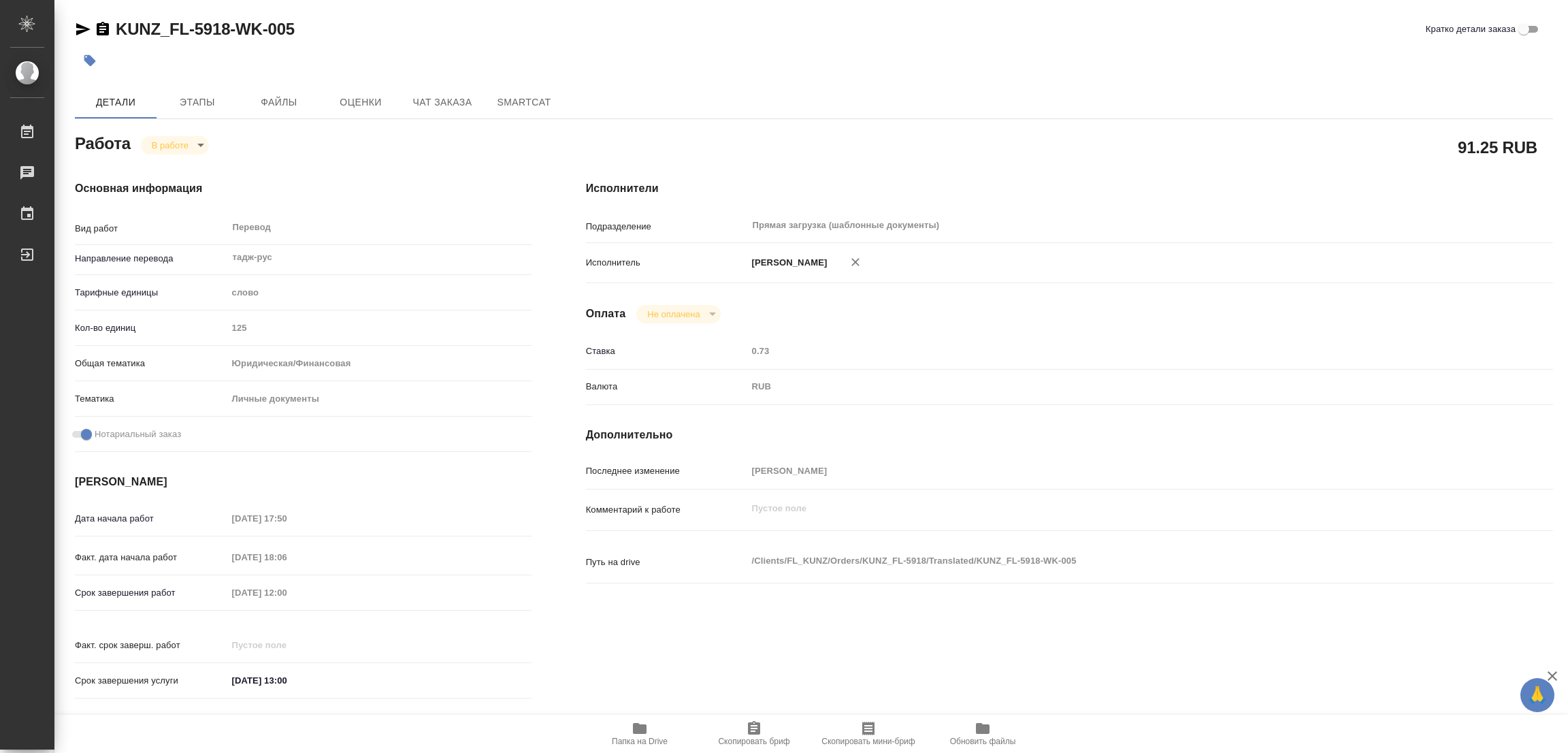
type textarea "x"
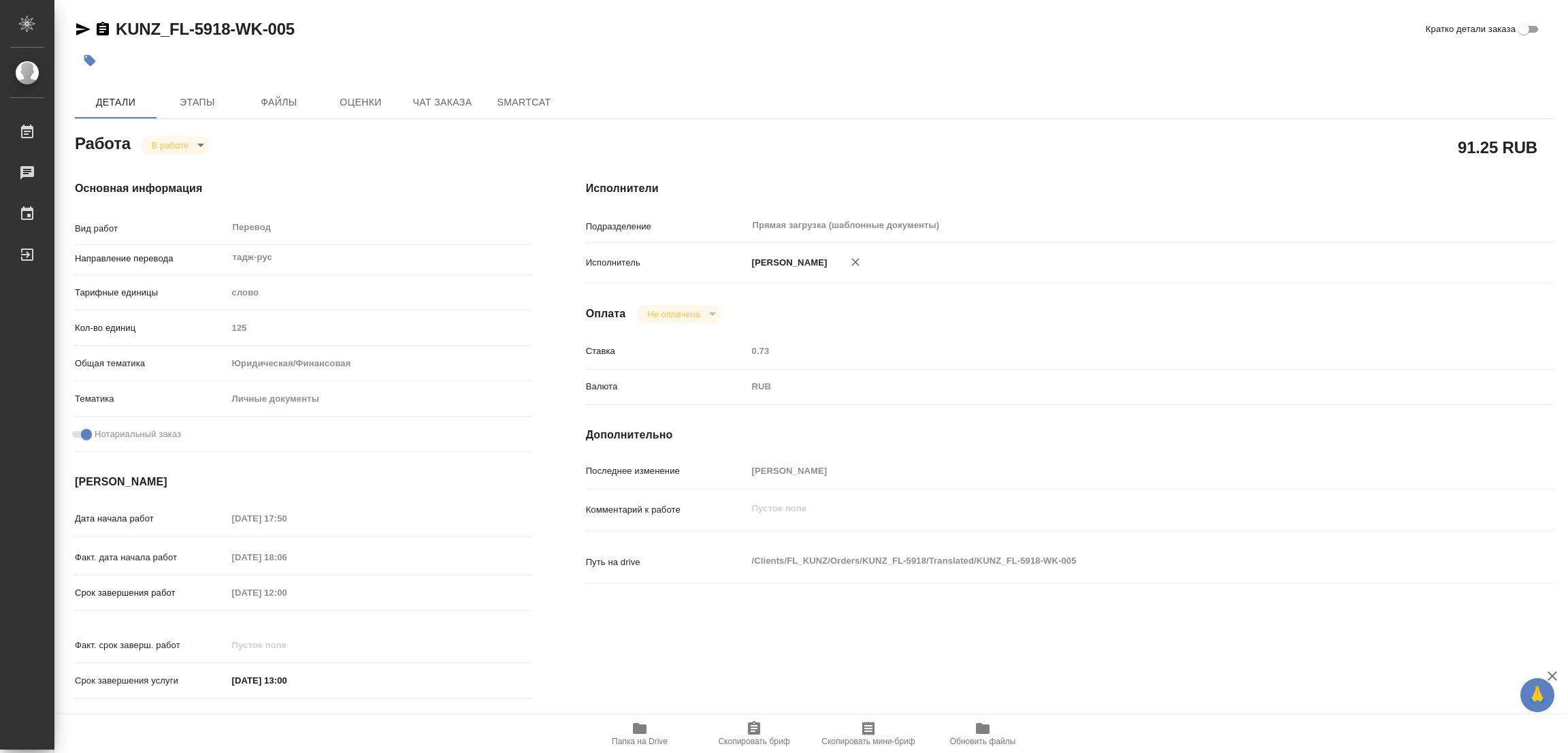
type textarea "x"
click at [634, 726] on icon "button" at bounding box center [640, 728] width 14 height 11
drag, startPoint x: 111, startPoint y: 16, endPoint x: 229, endPoint y: 35, distance: 119.5
click at [229, 35] on div "KUNZ_FL-5918-WK-005 Кратко детали заказа Детали Этапы Файлы Оценки Чат заказа S…" at bounding box center [814, 570] width 1493 height 1142
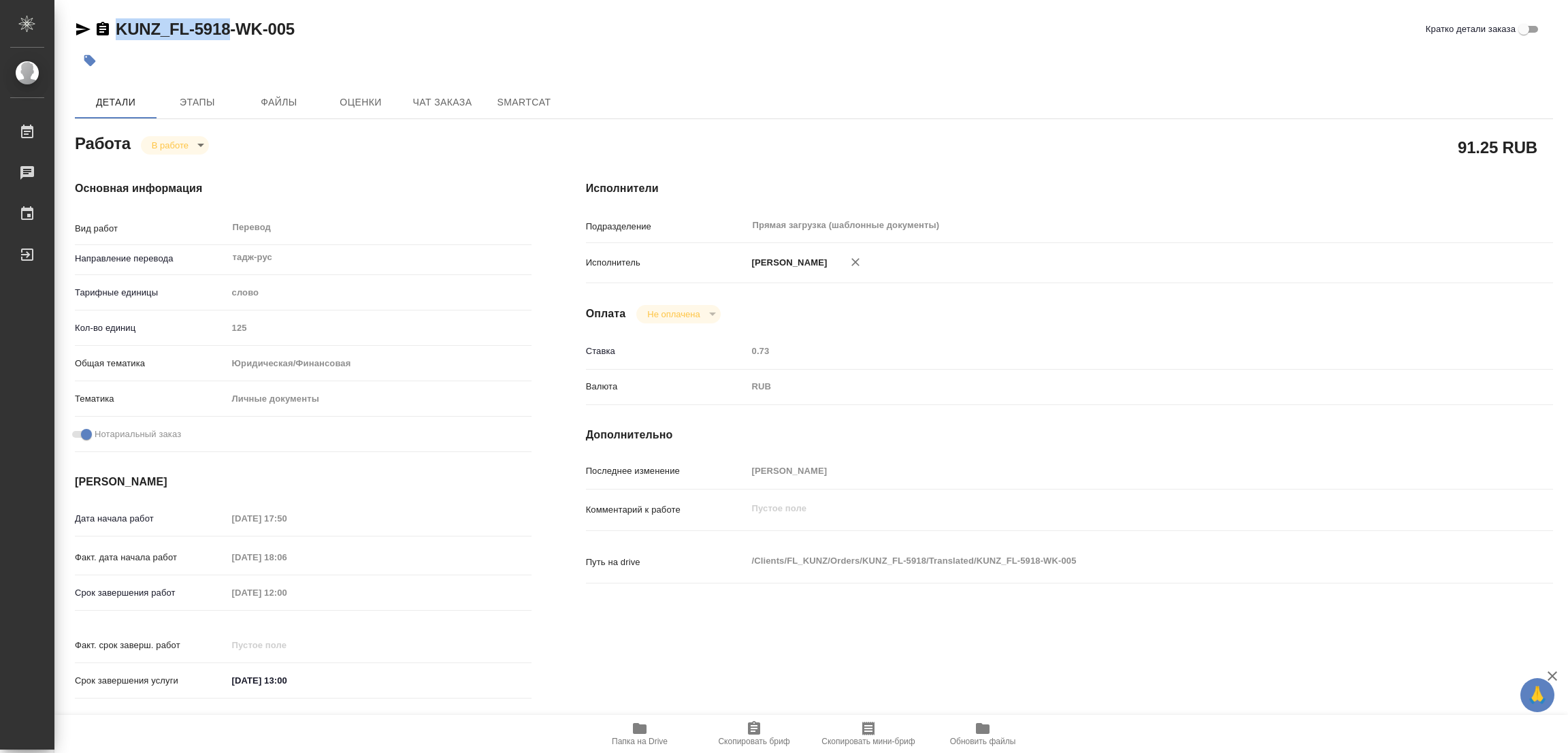
copy link "KUNZ_FL-5918"
drag, startPoint x: 730, startPoint y: 735, endPoint x: 663, endPoint y: 751, distance: 68.9
click at [730, 735] on span "Скопировать бриф" at bounding box center [754, 733] width 98 height 26
copy link "KUNZ_FL-5918"
click at [151, 584] on div "Срок завершения работ 16.09.2025 12:00" at bounding box center [303, 592] width 457 height 24
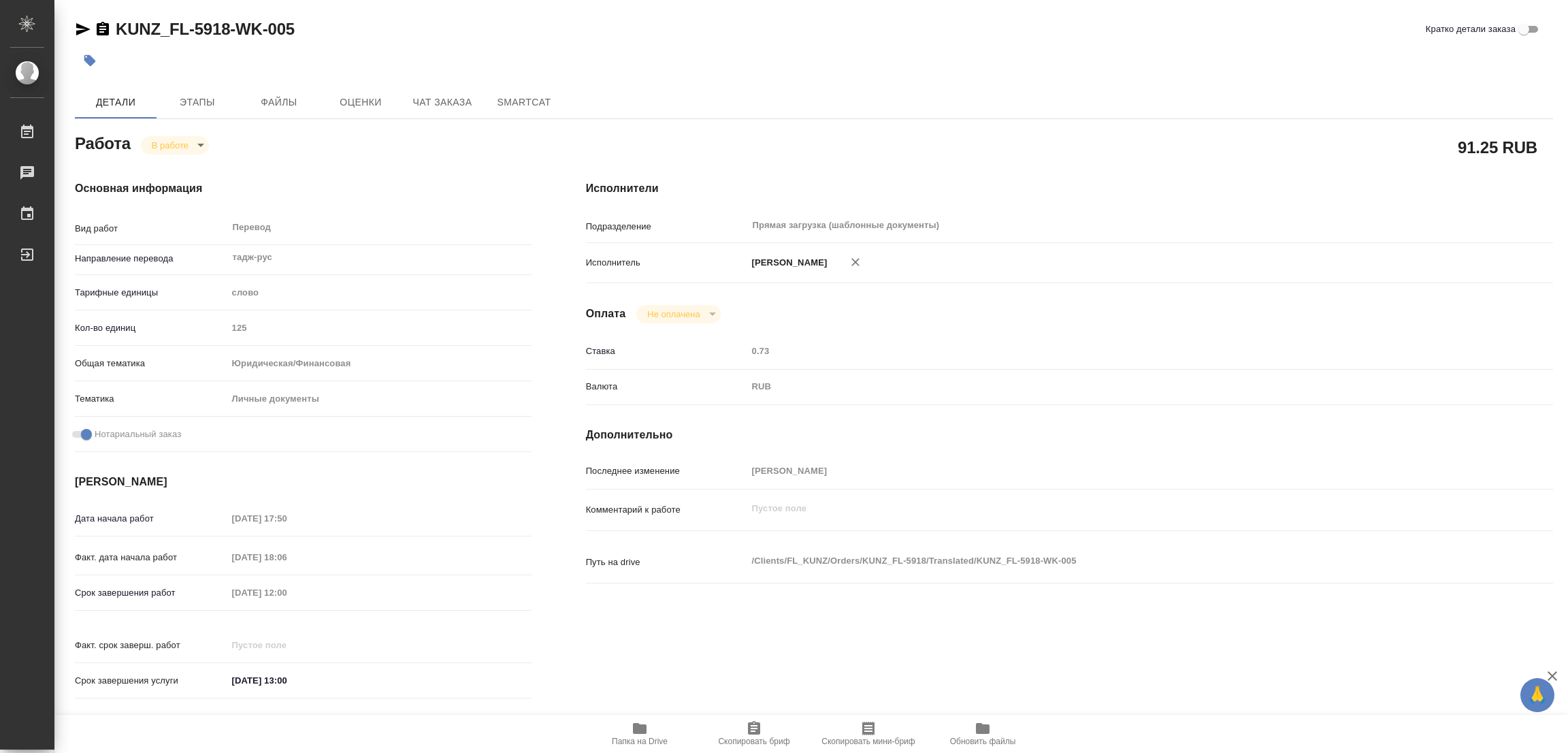
drag, startPoint x: 458, startPoint y: 4, endPoint x: 493, endPoint y: 1, distance: 35.1
click at [461, 4] on div "KUNZ_FL-5918-WK-005 Кратко детали заказа Детали Этапы Файлы Оценки Чат заказа S…" at bounding box center [814, 570] width 1493 height 1142
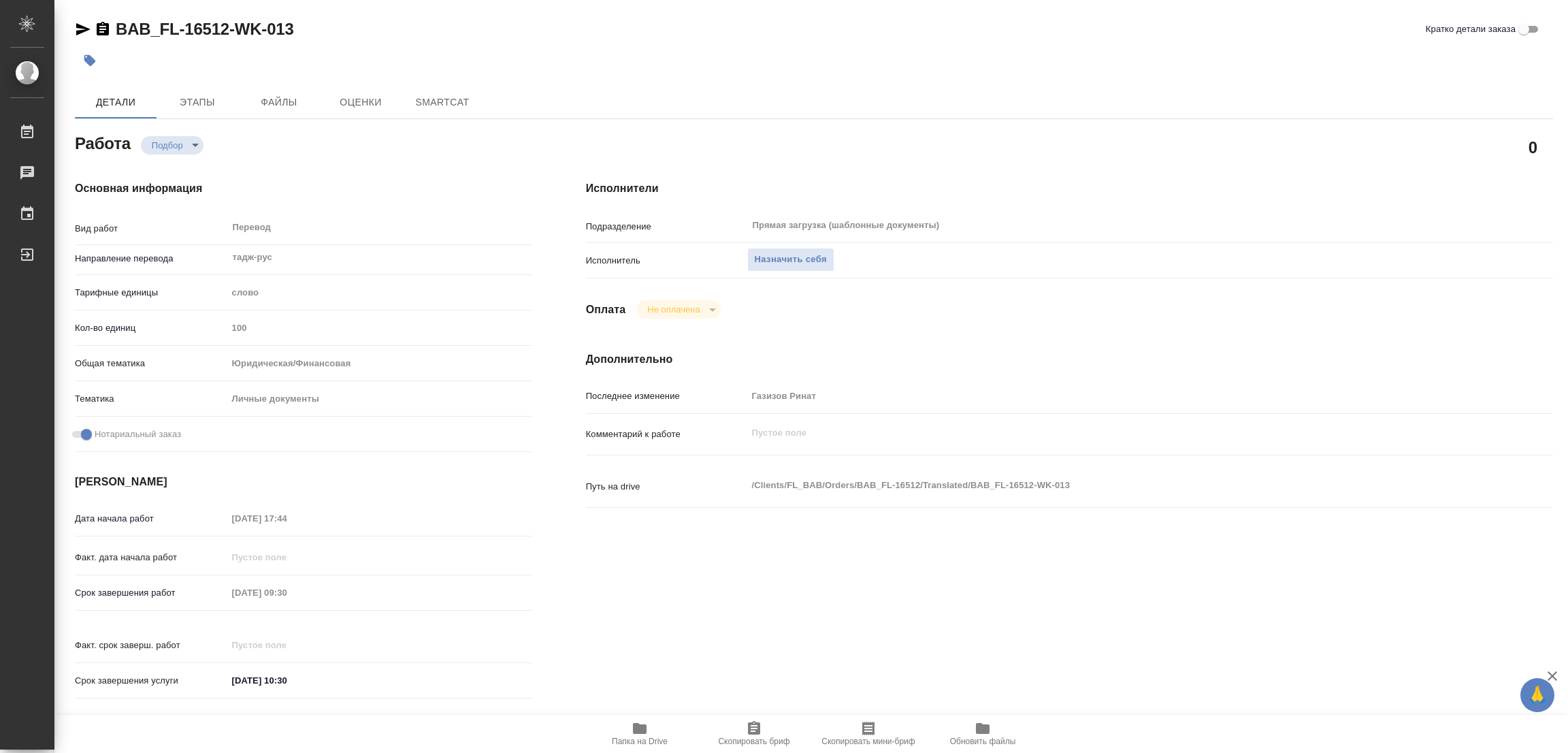
type textarea "x"
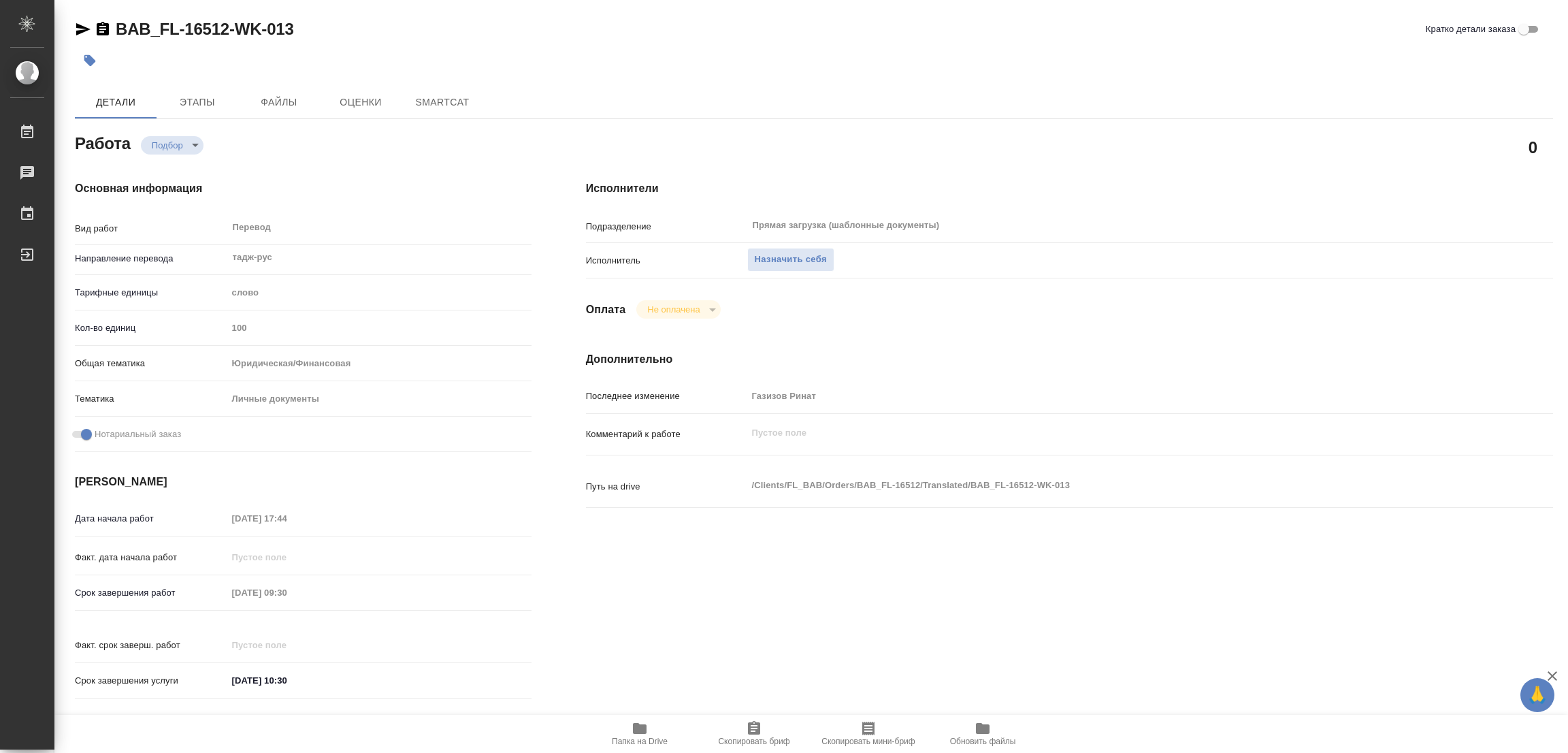
type textarea "x"
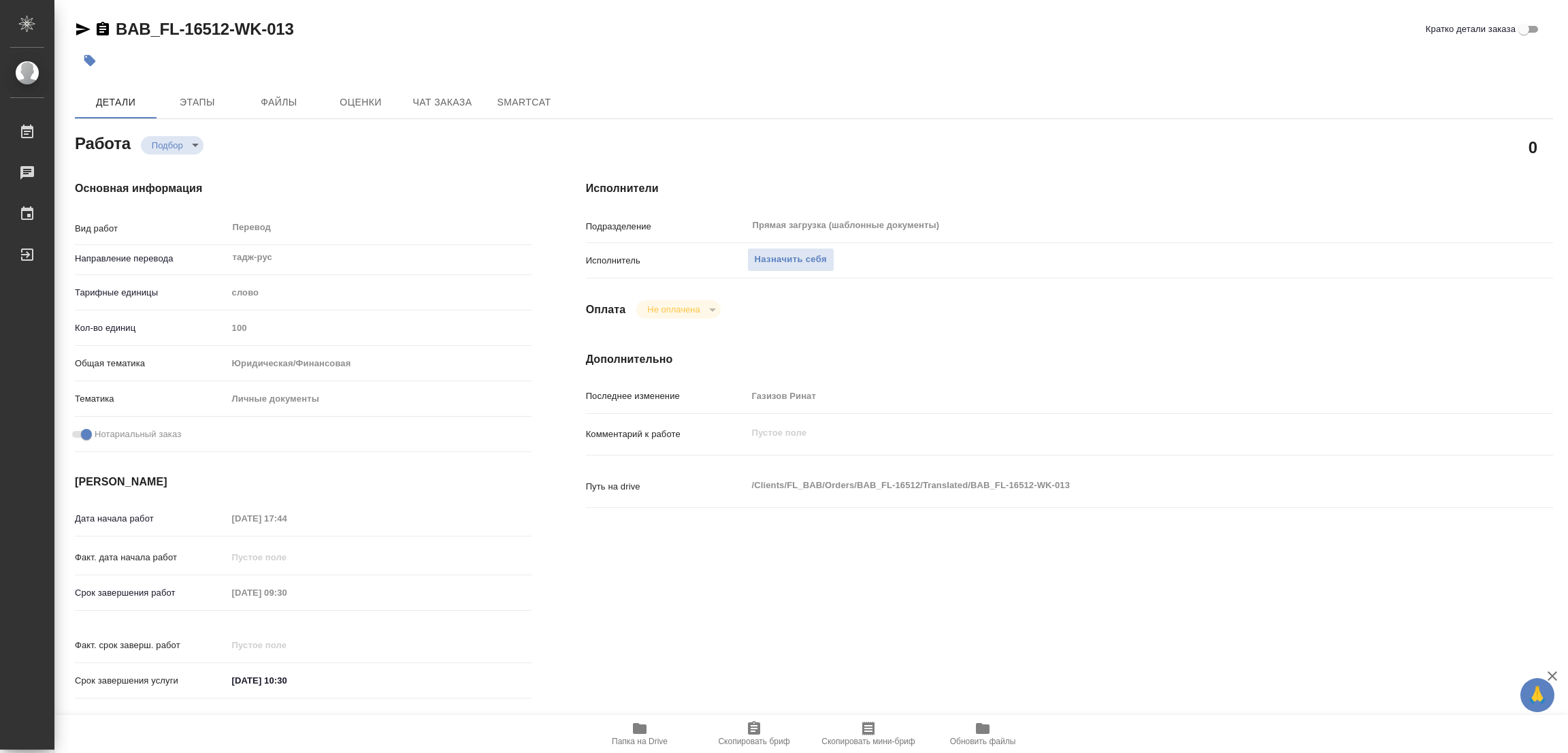
type textarea "x"
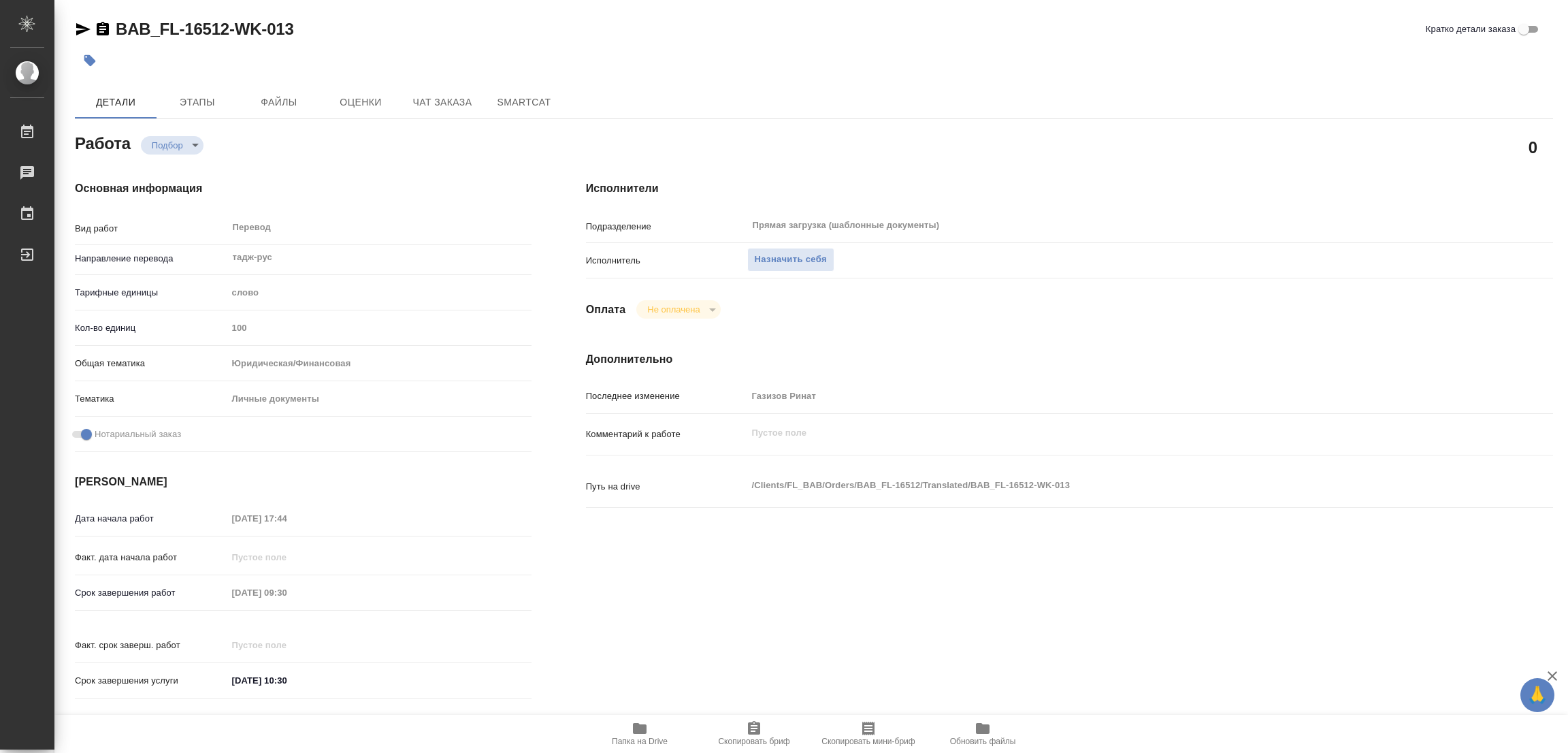
scroll to position [305, 0]
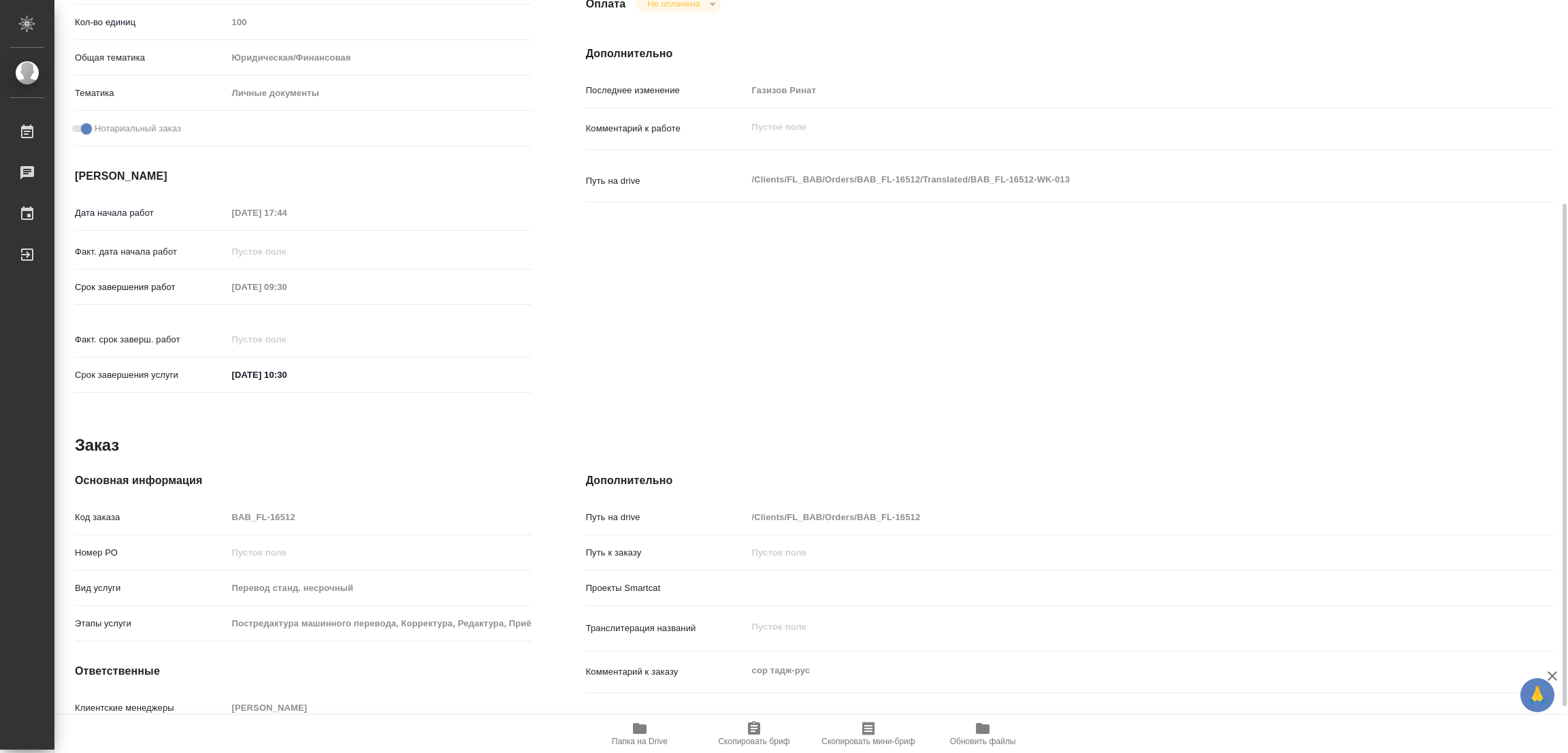
type textarea "x"
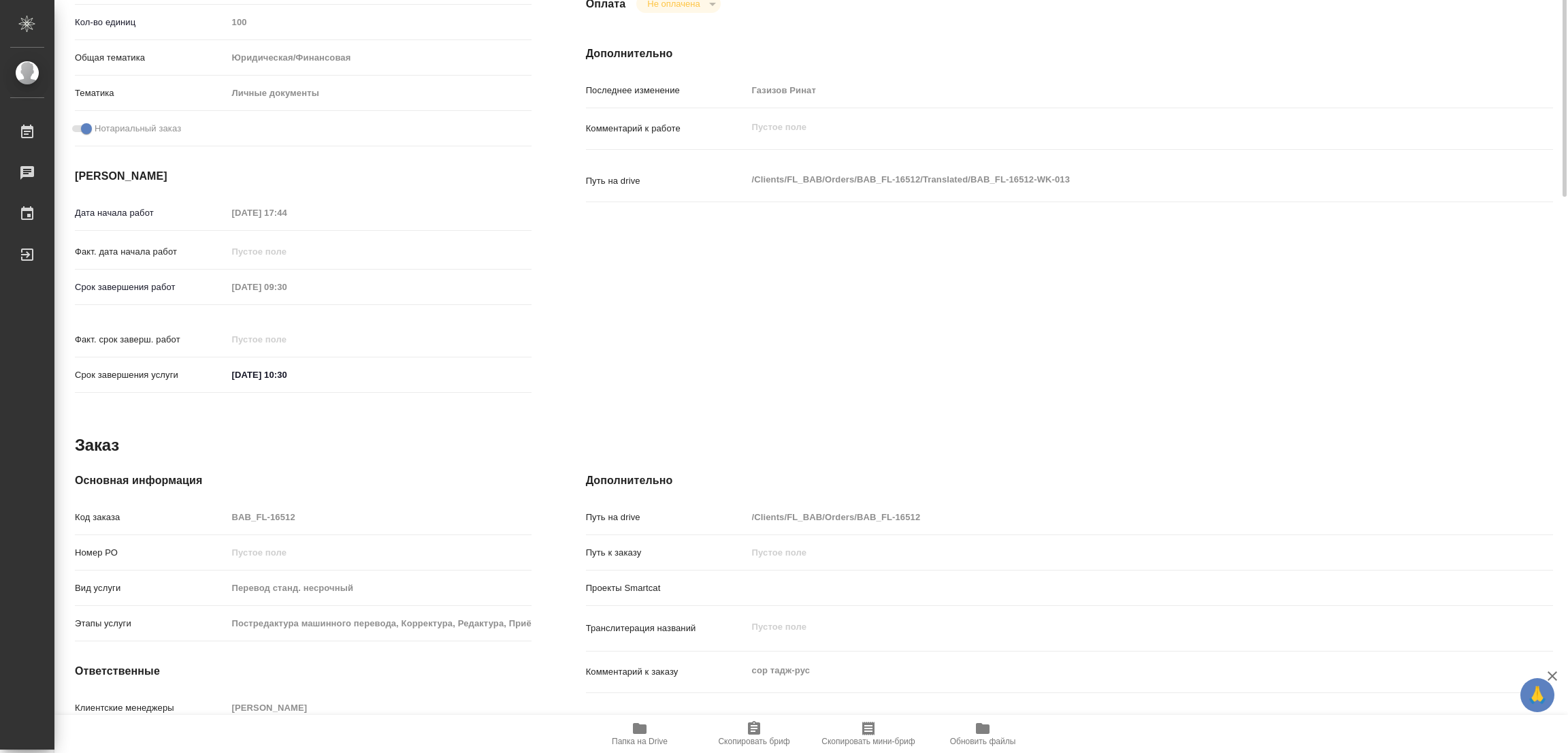
scroll to position [0, 0]
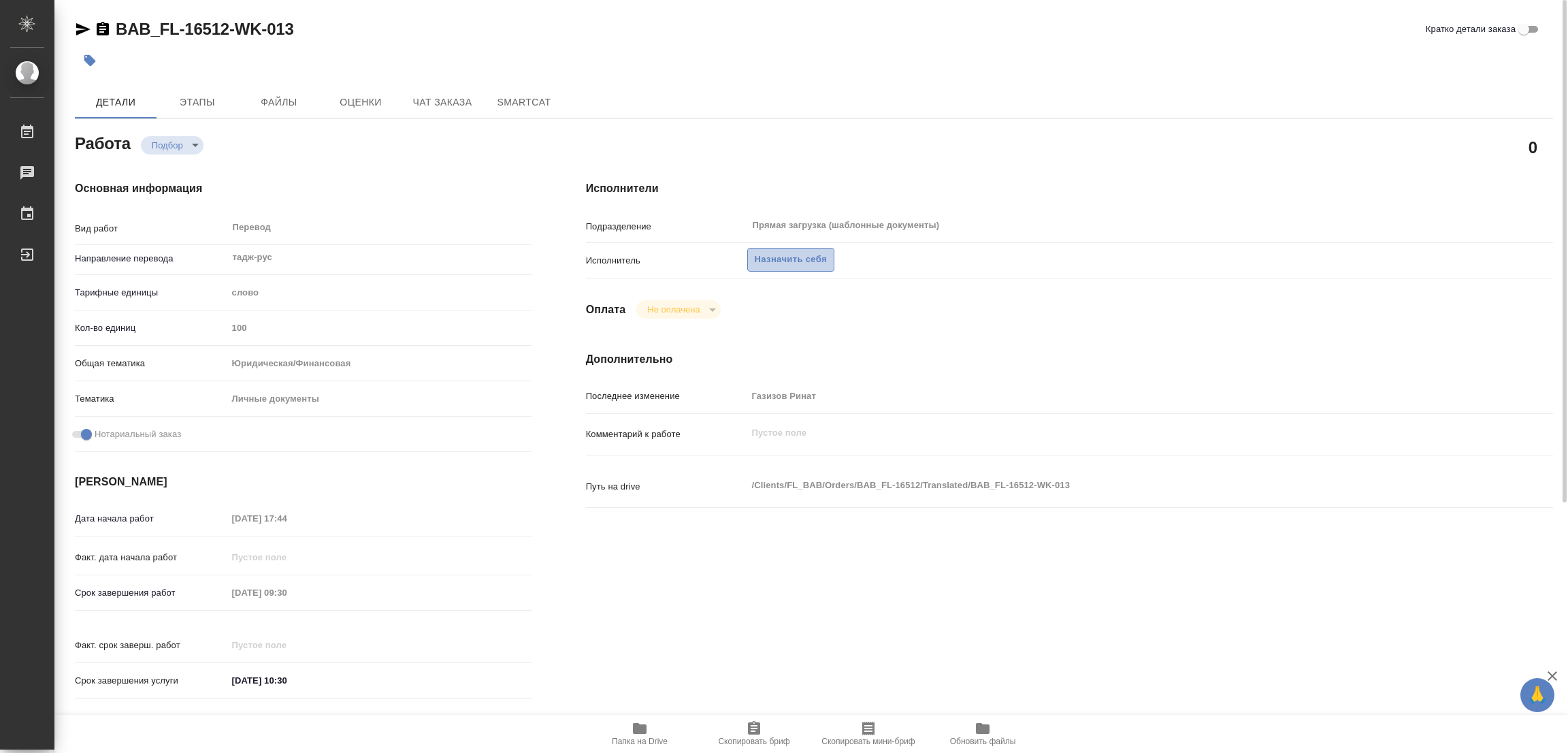
click at [777, 254] on span "Назначить себя" at bounding box center [791, 259] width 72 height 16
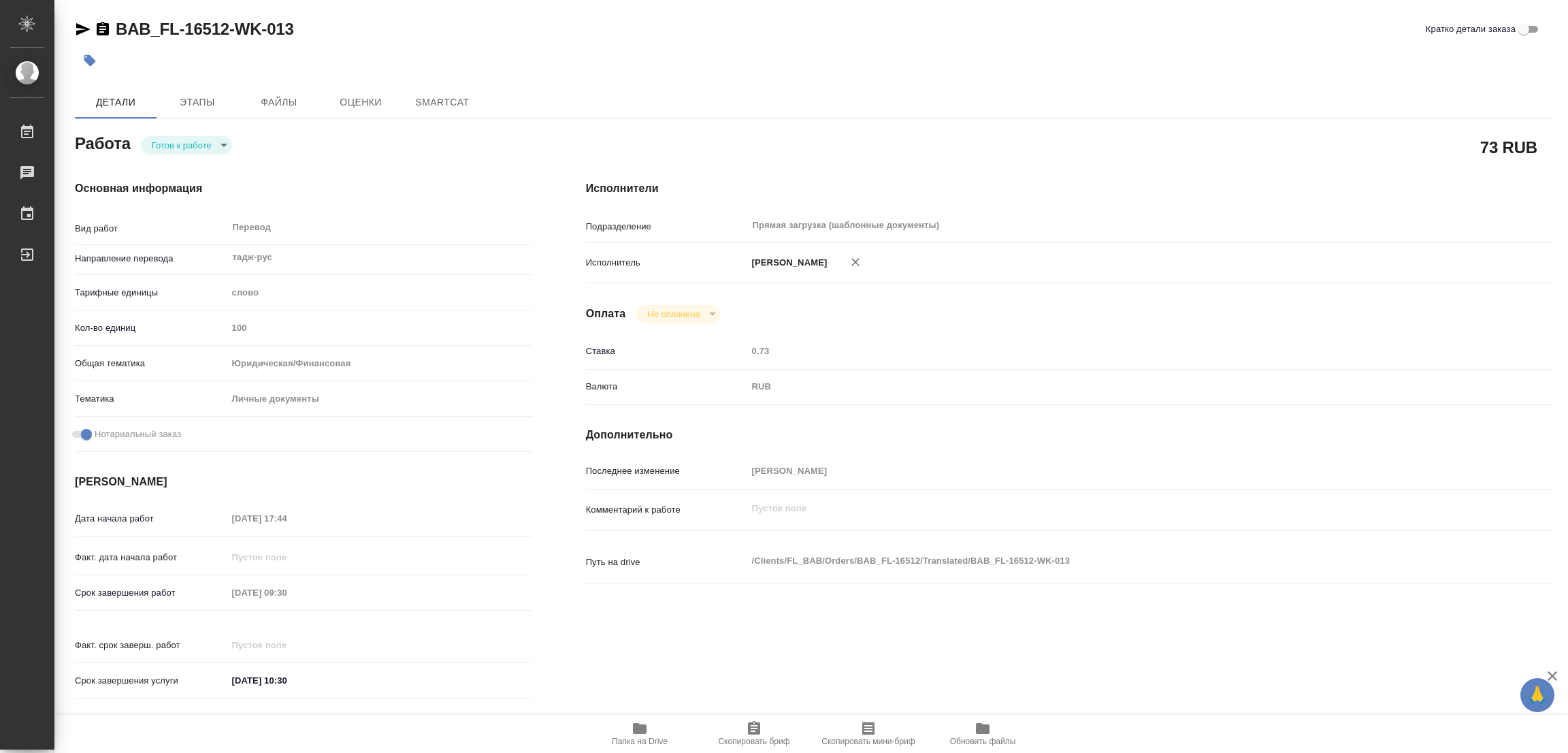
type textarea "x"
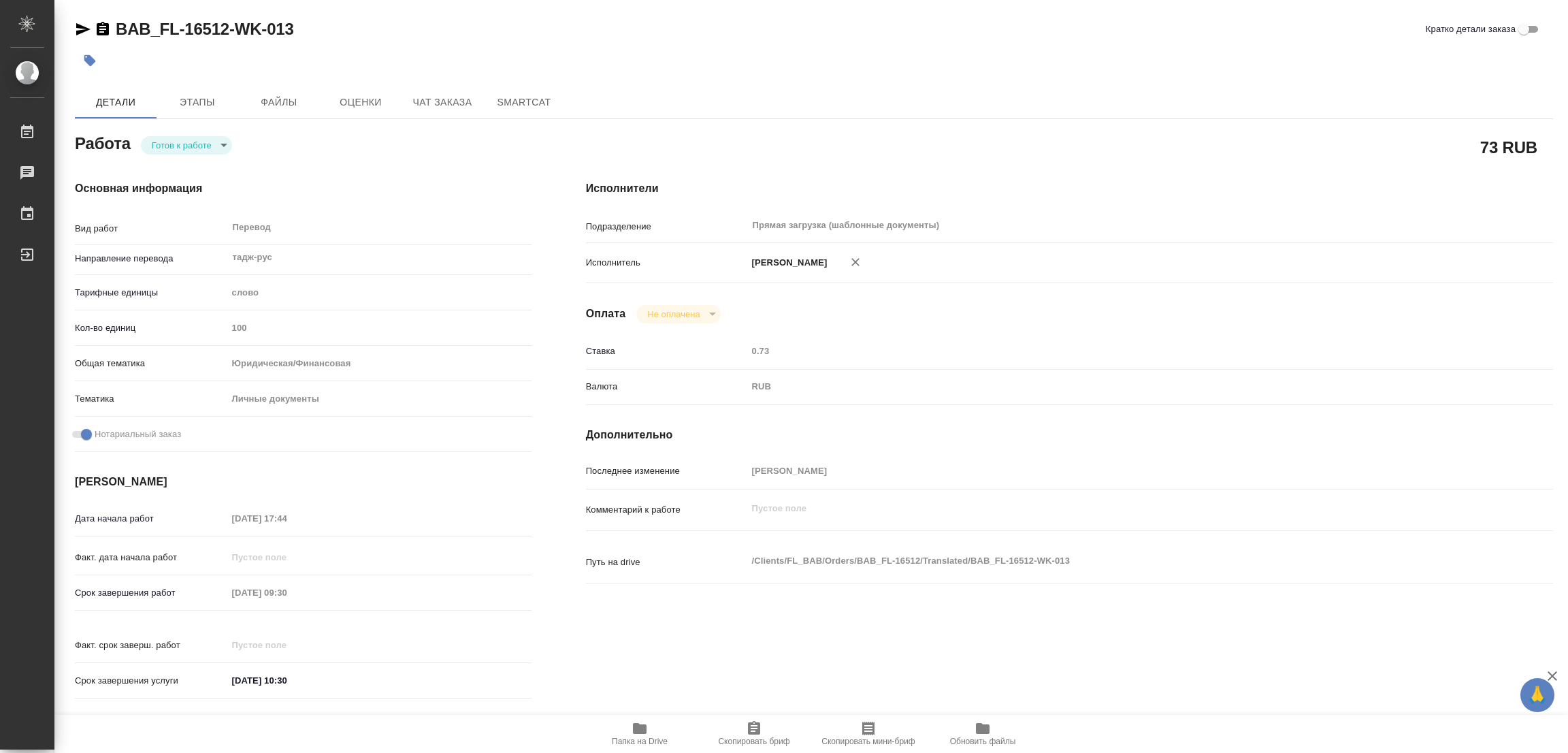
type textarea "x"
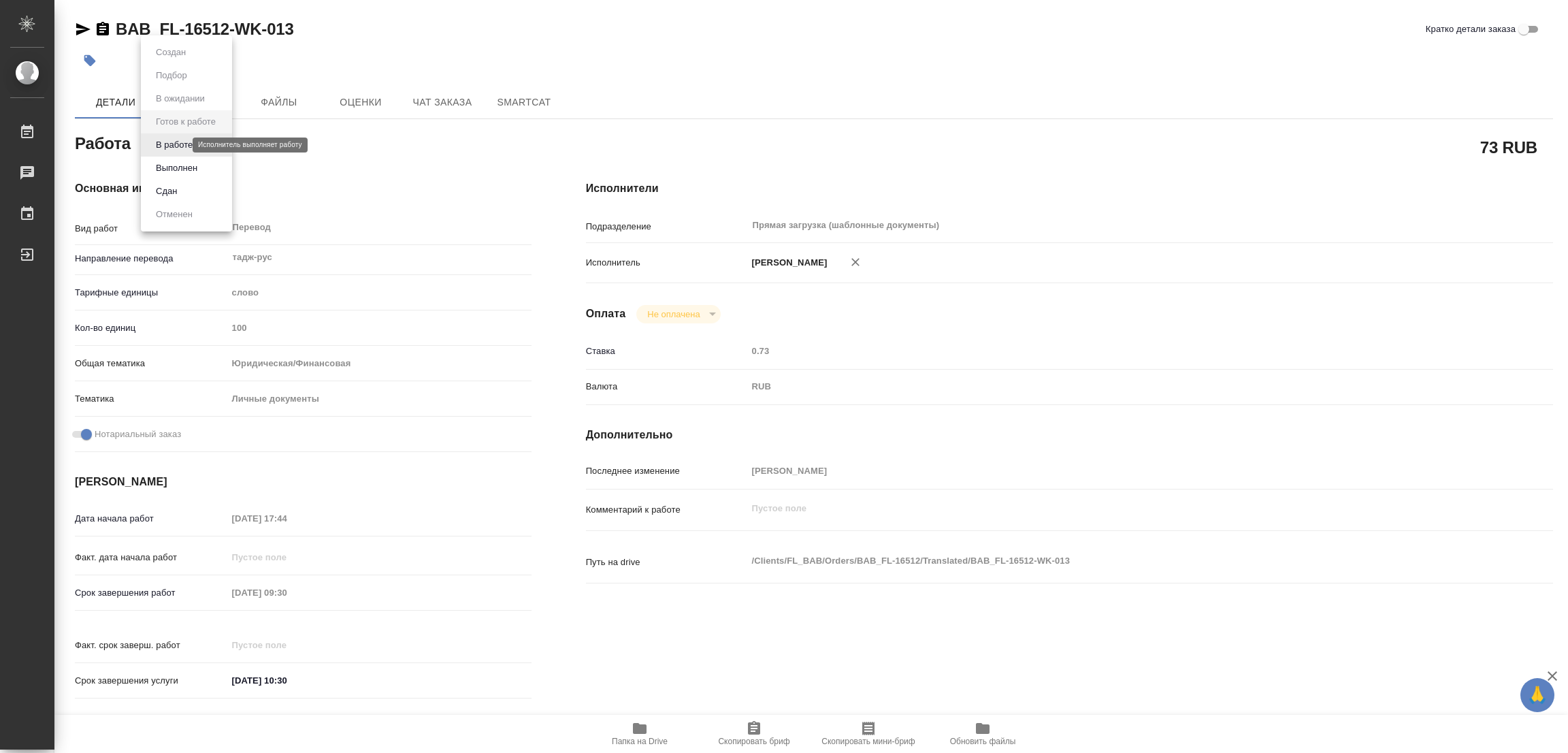
click at [158, 147] on body "🙏 .cls-1 fill:#fff; AWATERA [PERSON_NAME] Работы Чаты График Выйти BAB_FL-16512…" at bounding box center [784, 376] width 1568 height 753
type textarea "x"
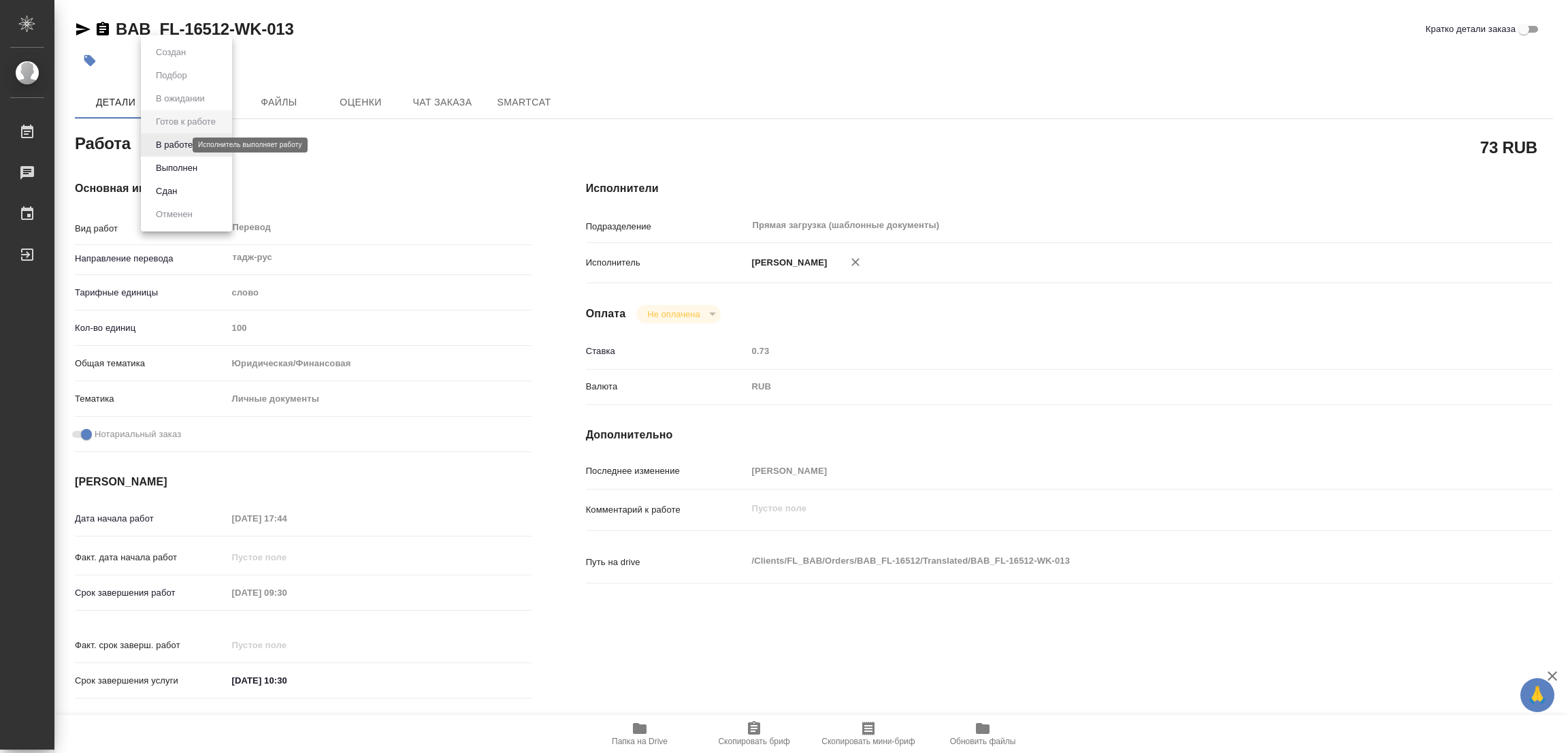
type textarea "x"
click at [158, 147] on button "В работе" at bounding box center [174, 145] width 45 height 15
type textarea "x"
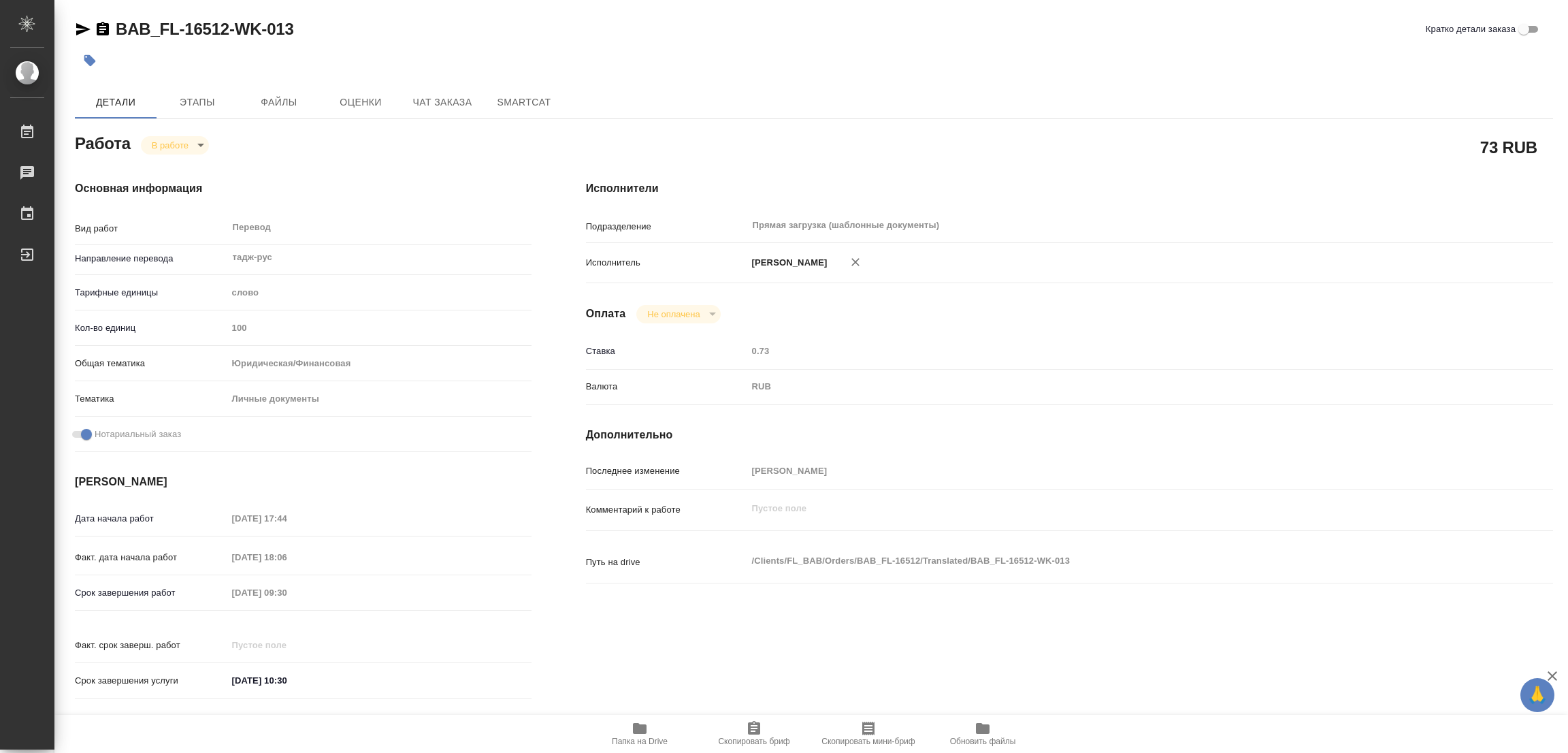
type textarea "x"
click at [740, 83] on div "BAB_FL-16512-WK-013 Кратко детали заказа Детали Этапы Файлы Оценки Чат заказа S…" at bounding box center [814, 570] width 1493 height 1142
type textarea "x"
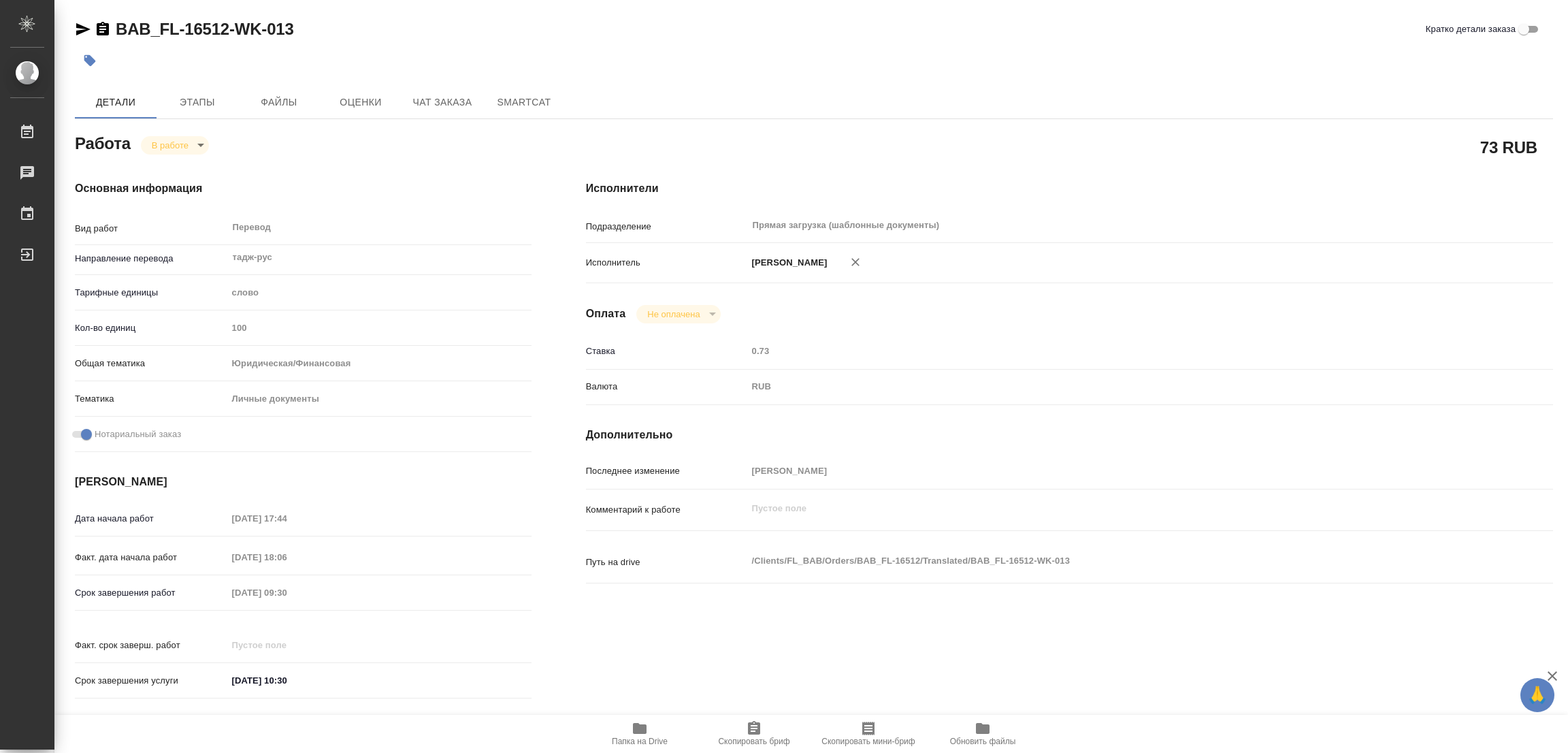
type textarea "x"
click at [635, 724] on icon "button" at bounding box center [640, 728] width 14 height 11
drag, startPoint x: 113, startPoint y: 18, endPoint x: 229, endPoint y: 33, distance: 117.0
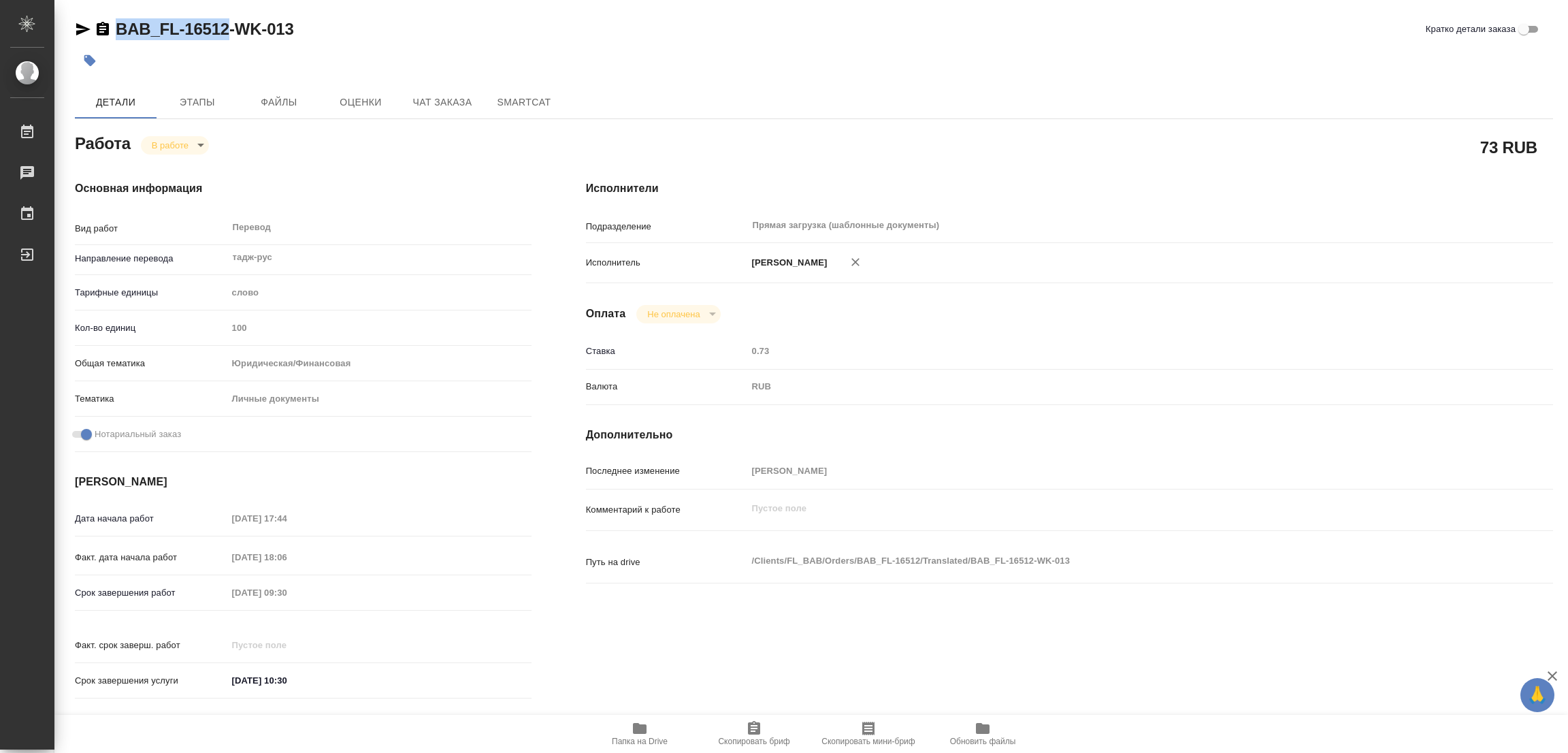
click at [229, 33] on div "BAB_FL-16512-WK-013" at bounding box center [185, 29] width 219 height 22
copy link "BAB_FL-16512"
click at [762, 736] on span "Скопировать бриф" at bounding box center [754, 733] width 98 height 26
copy link "BAB_FL-16512"
click at [215, 586] on div "Срок завершения работ [DATE] 09:30" at bounding box center [303, 592] width 457 height 24
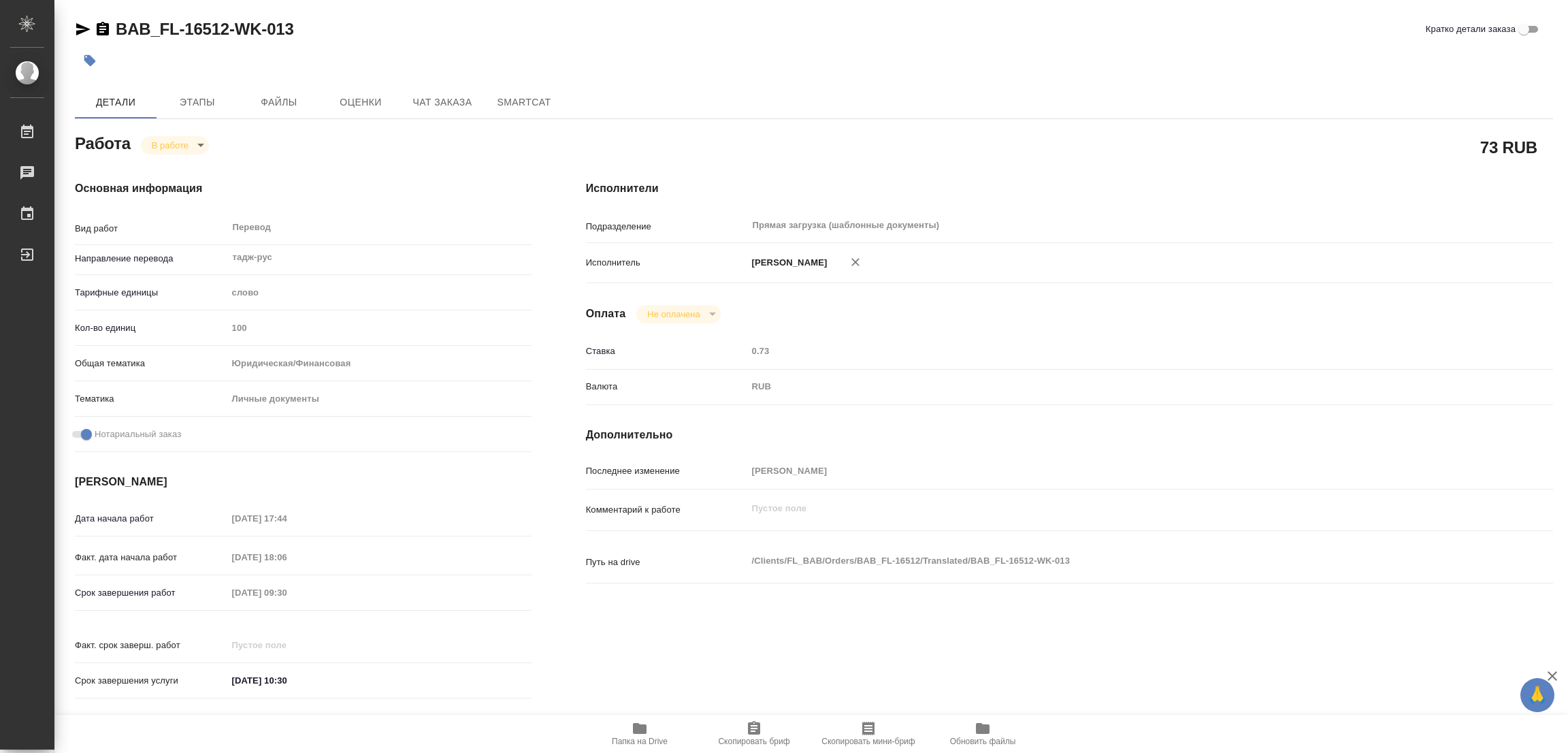
click at [420, 175] on div "Основная информация Вид работ Перевод x ​ Направление перевода тадж-рус ​ Тариф…" at bounding box center [303, 444] width 512 height 581
click at [1257, 249] on div "[PERSON_NAME]" at bounding box center [1109, 262] width 725 height 29
click at [419, 177] on div "Основная информация Вид работ Перевод x ​ Направление перевода тадж-рус ​ Тариф…" at bounding box center [303, 444] width 512 height 581
